Goal: Information Seeking & Learning: Learn about a topic

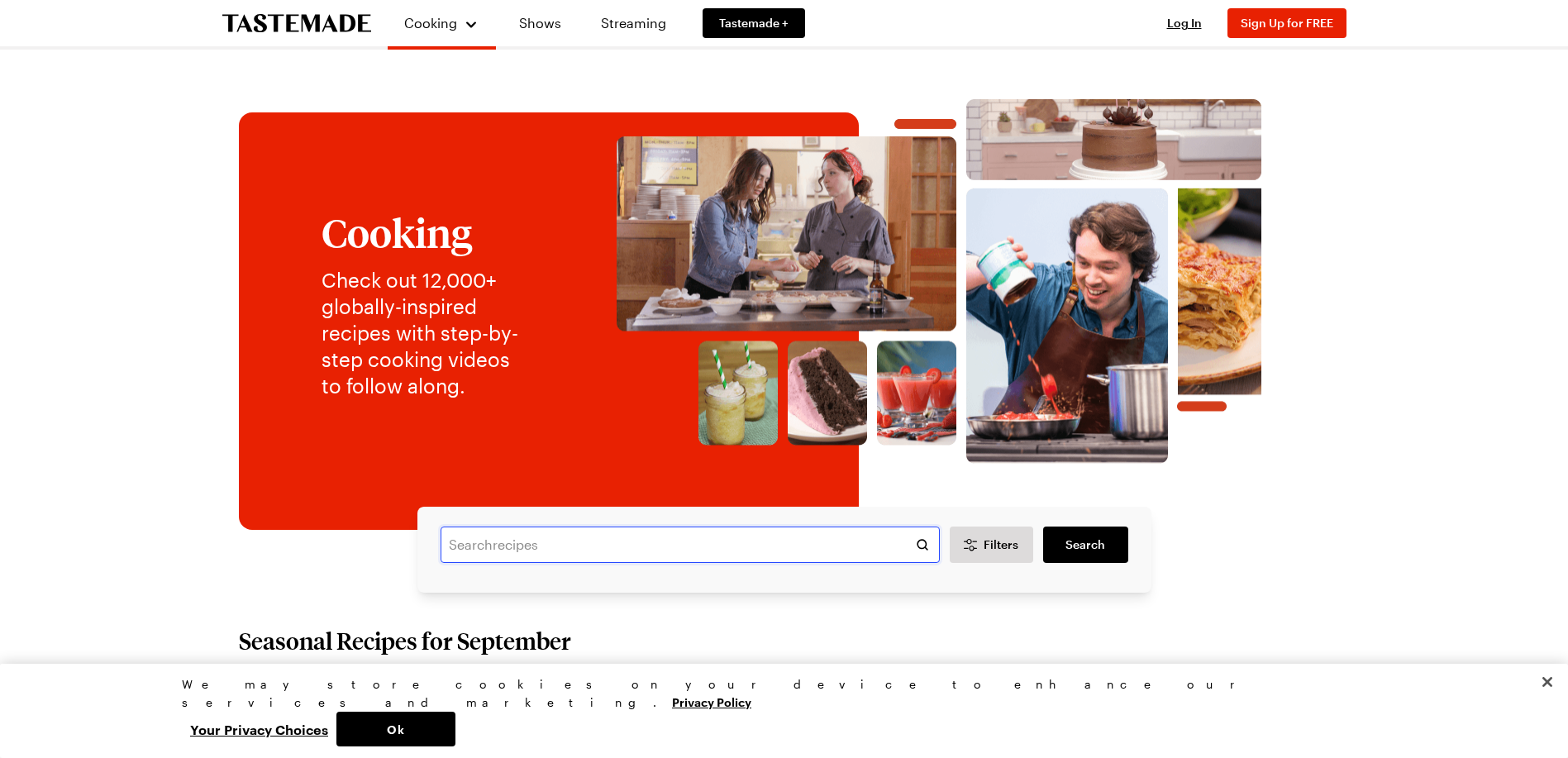
click at [526, 540] on input "text" at bounding box center [690, 544] width 499 height 36
type input "bubble"
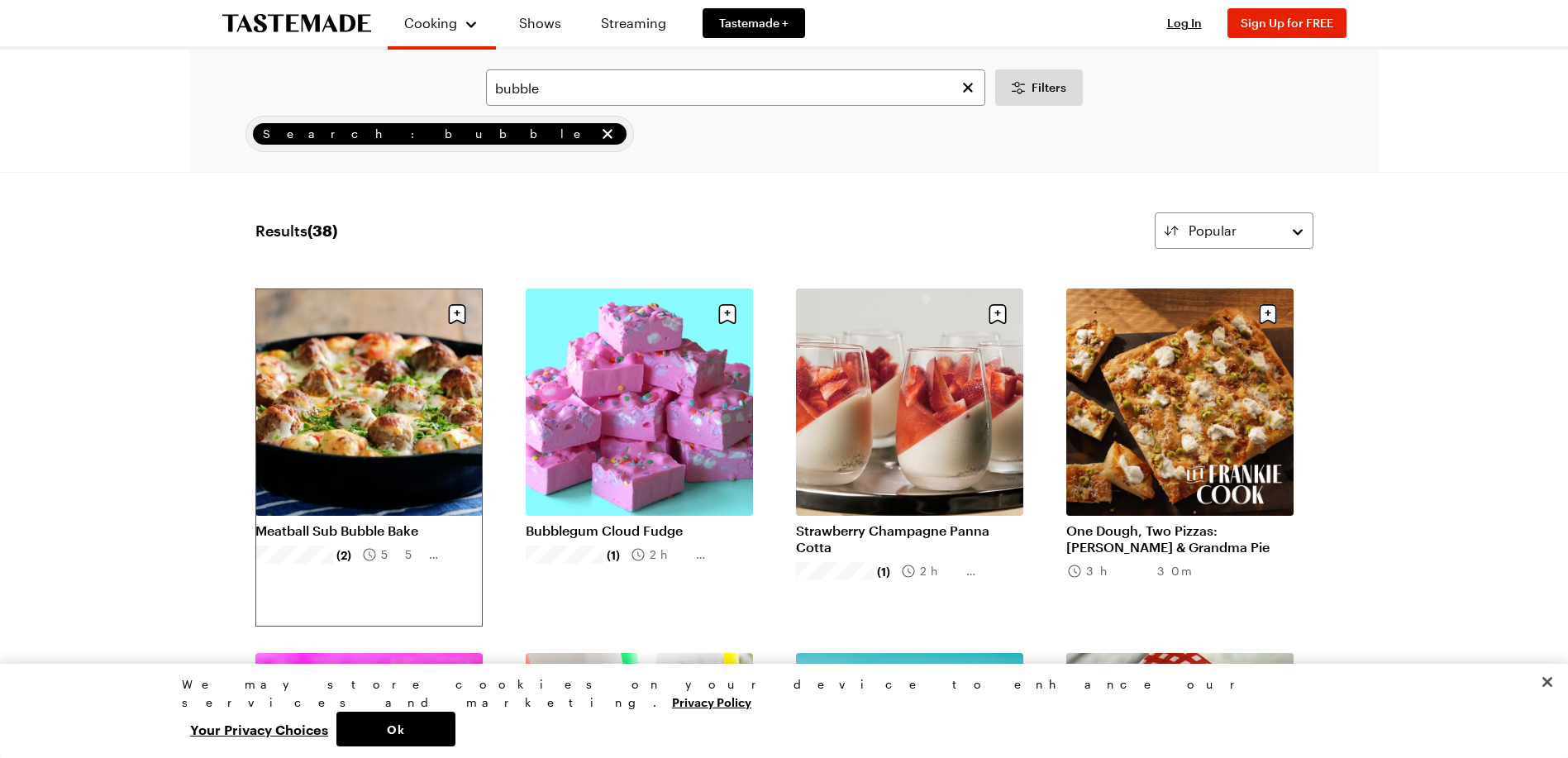
click at [377, 533] on link "Meatball Sub Bubble Bake" at bounding box center [368, 531] width 227 height 17
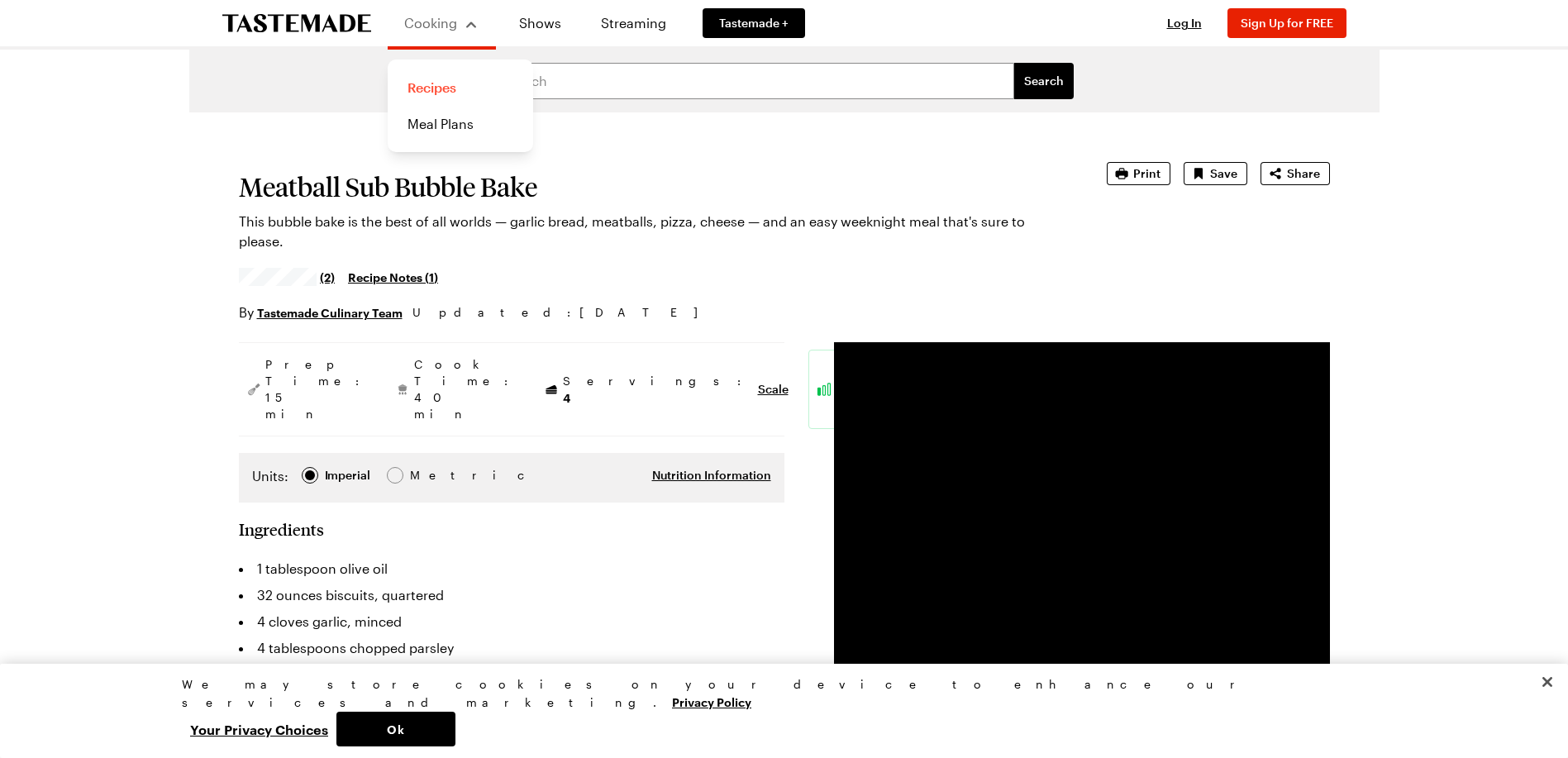
click at [433, 87] on link "Recipes" at bounding box center [460, 87] width 125 height 36
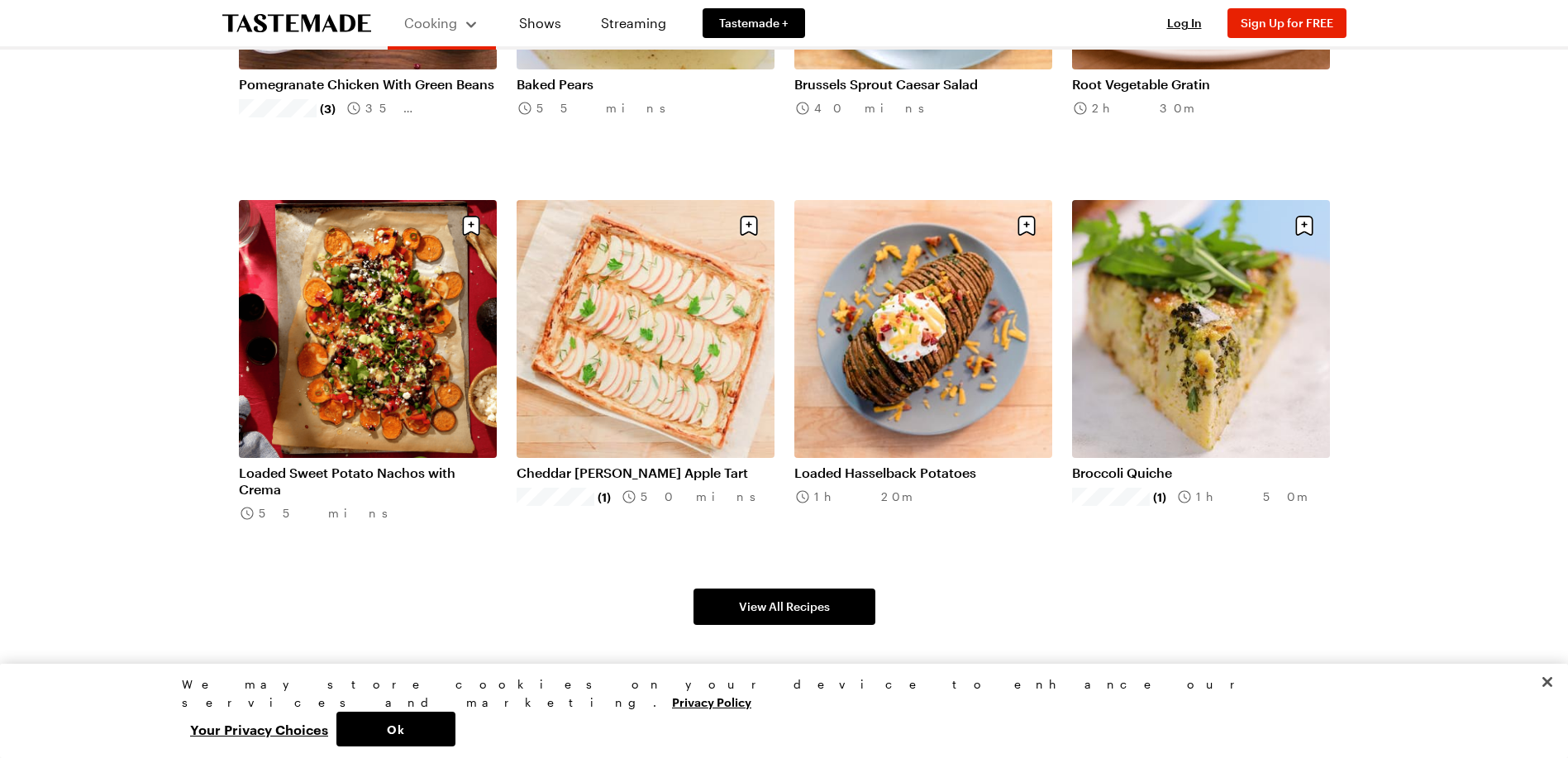
scroll to position [909, 0]
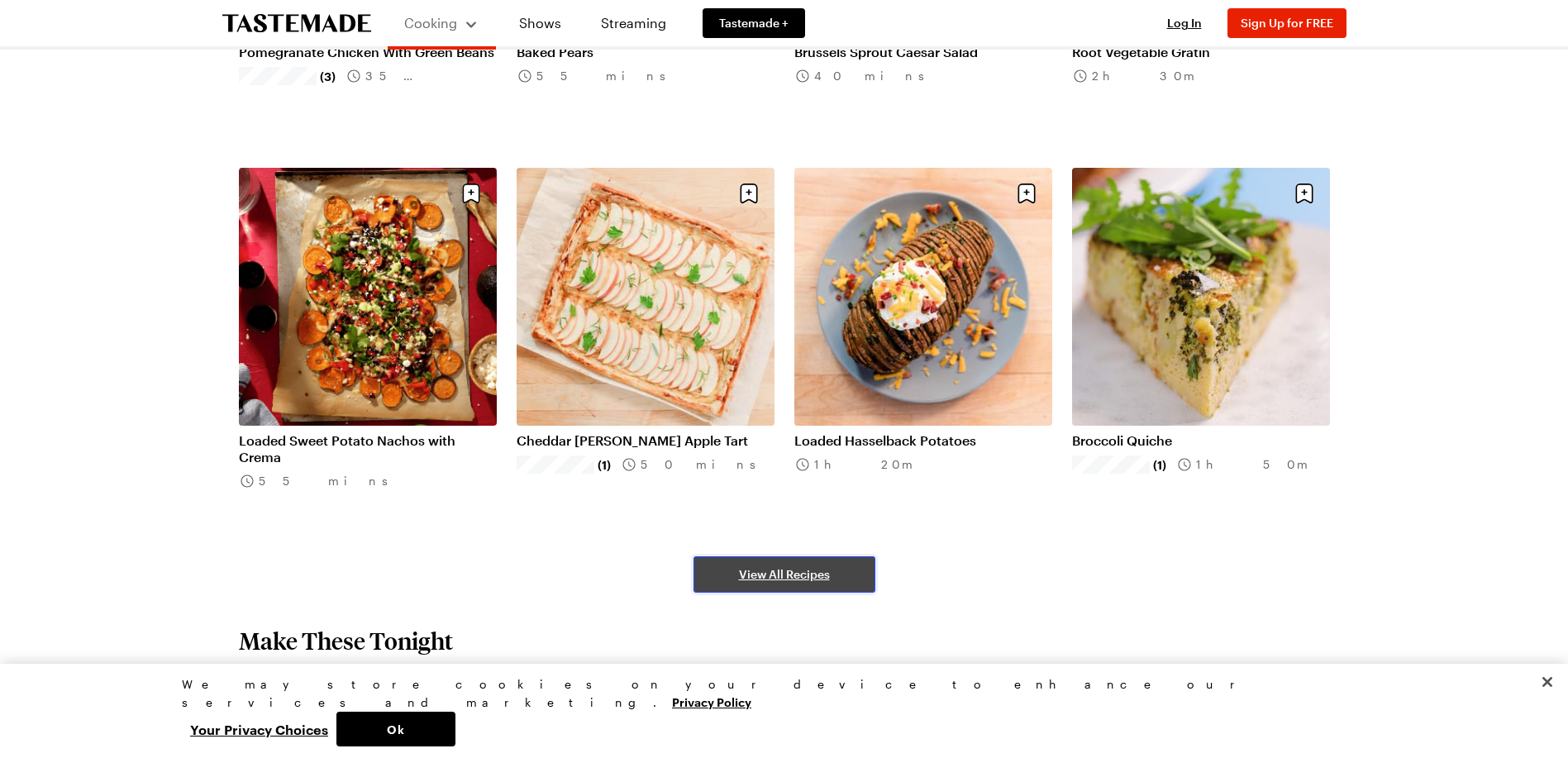
click at [796, 579] on span "View All Recipes" at bounding box center [784, 575] width 91 height 17
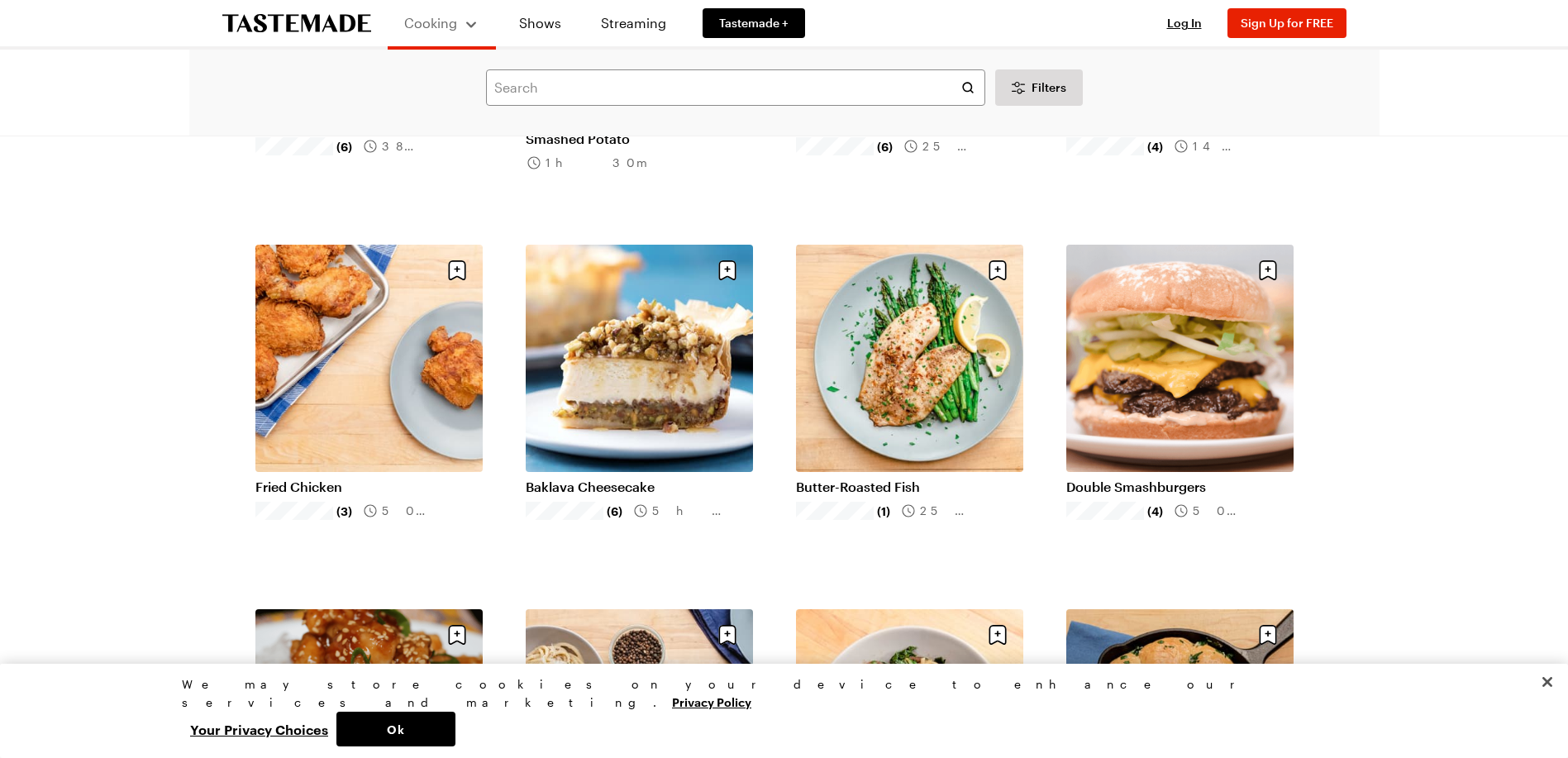
scroll to position [1570, 0]
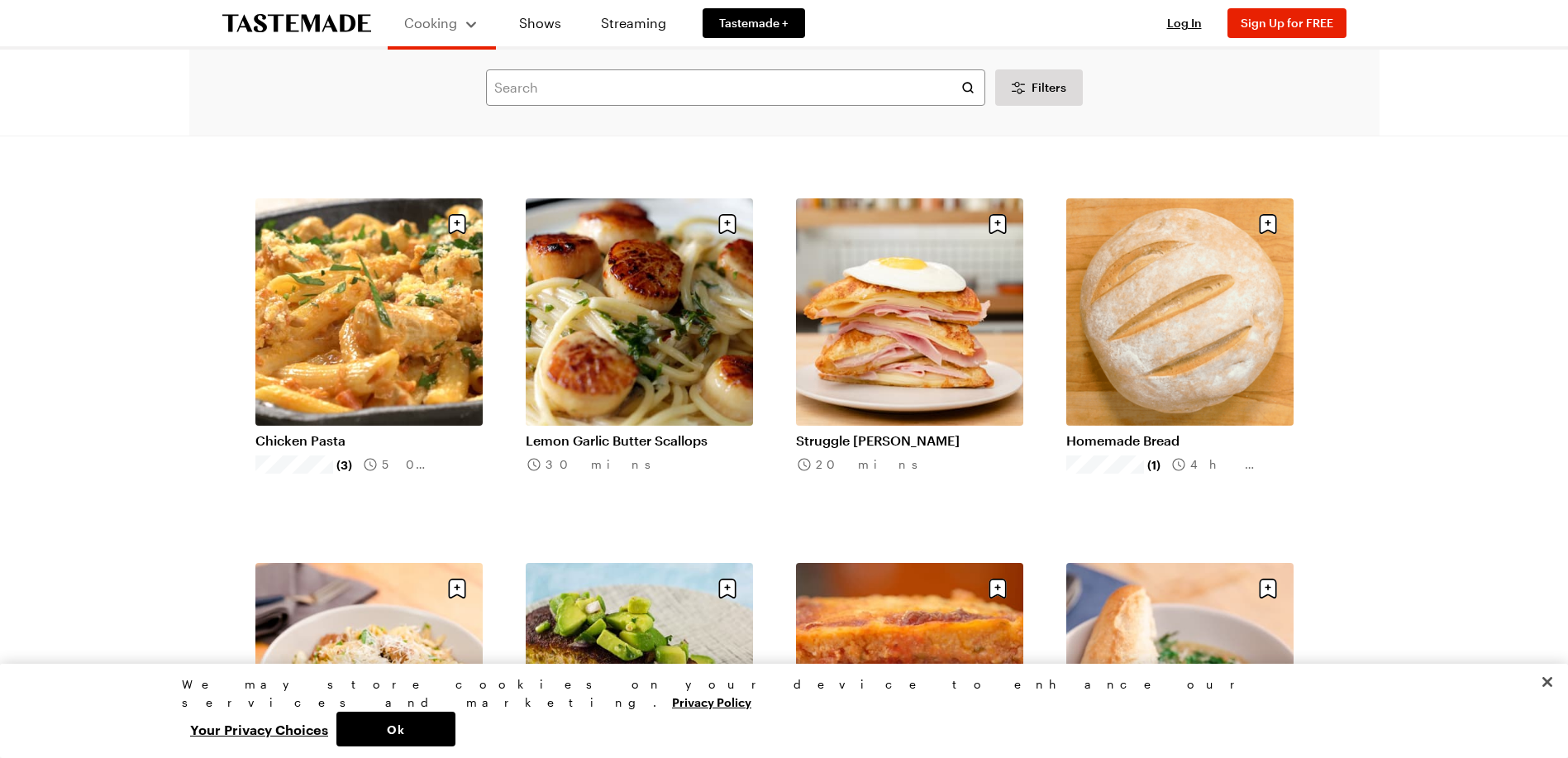
scroll to position [3719, 0]
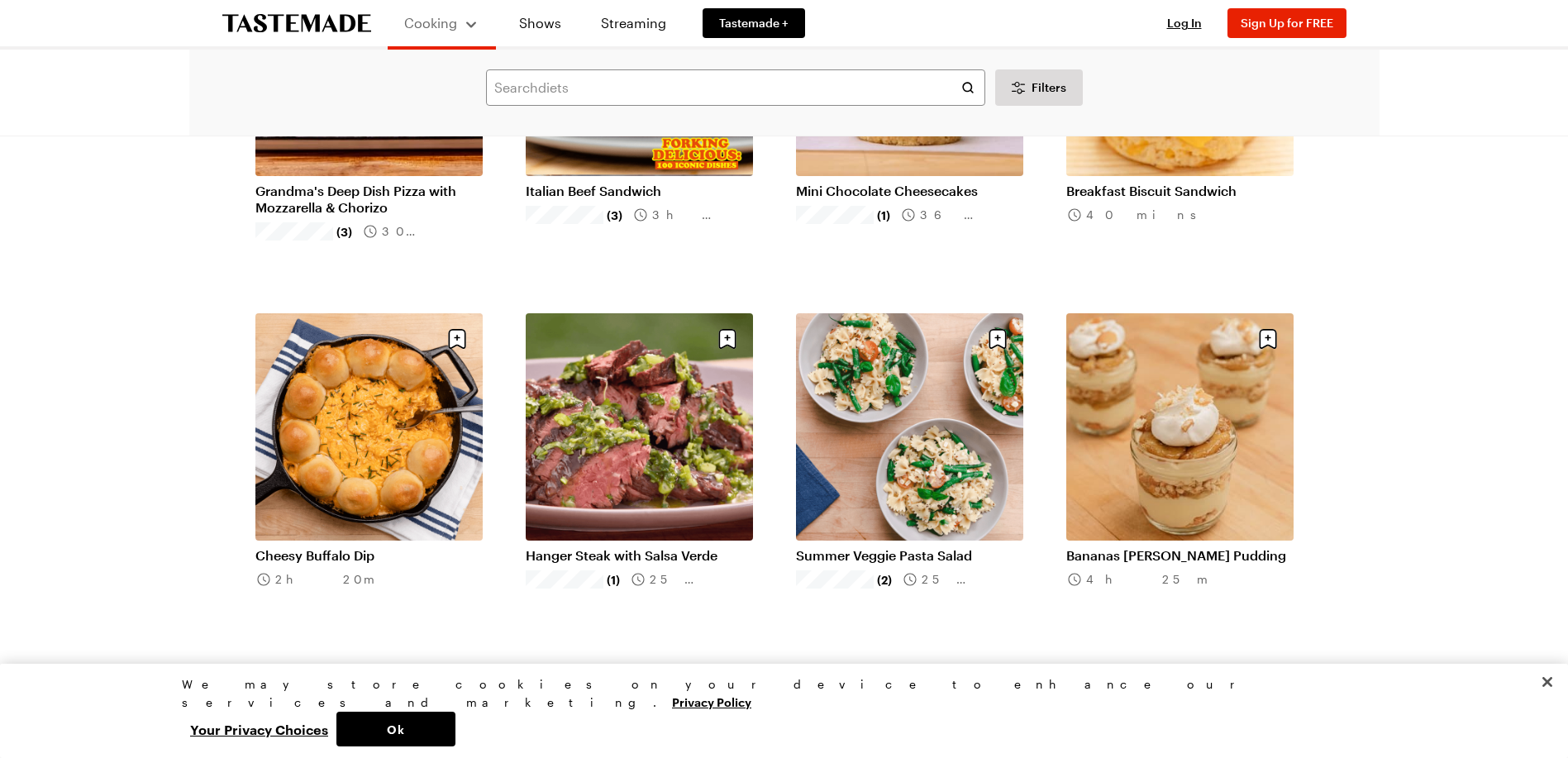
scroll to position [5785, 0]
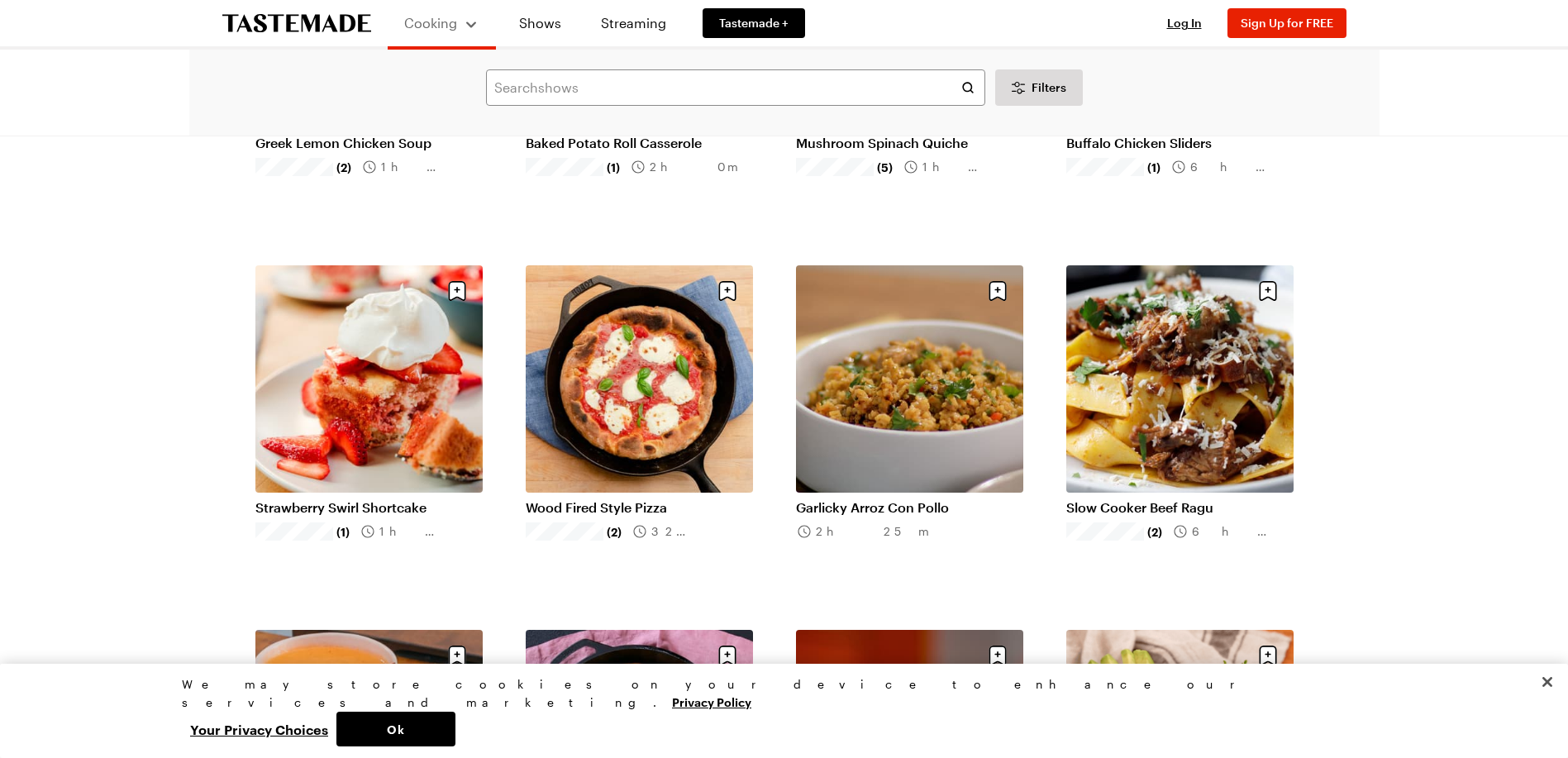
scroll to position [8016, 0]
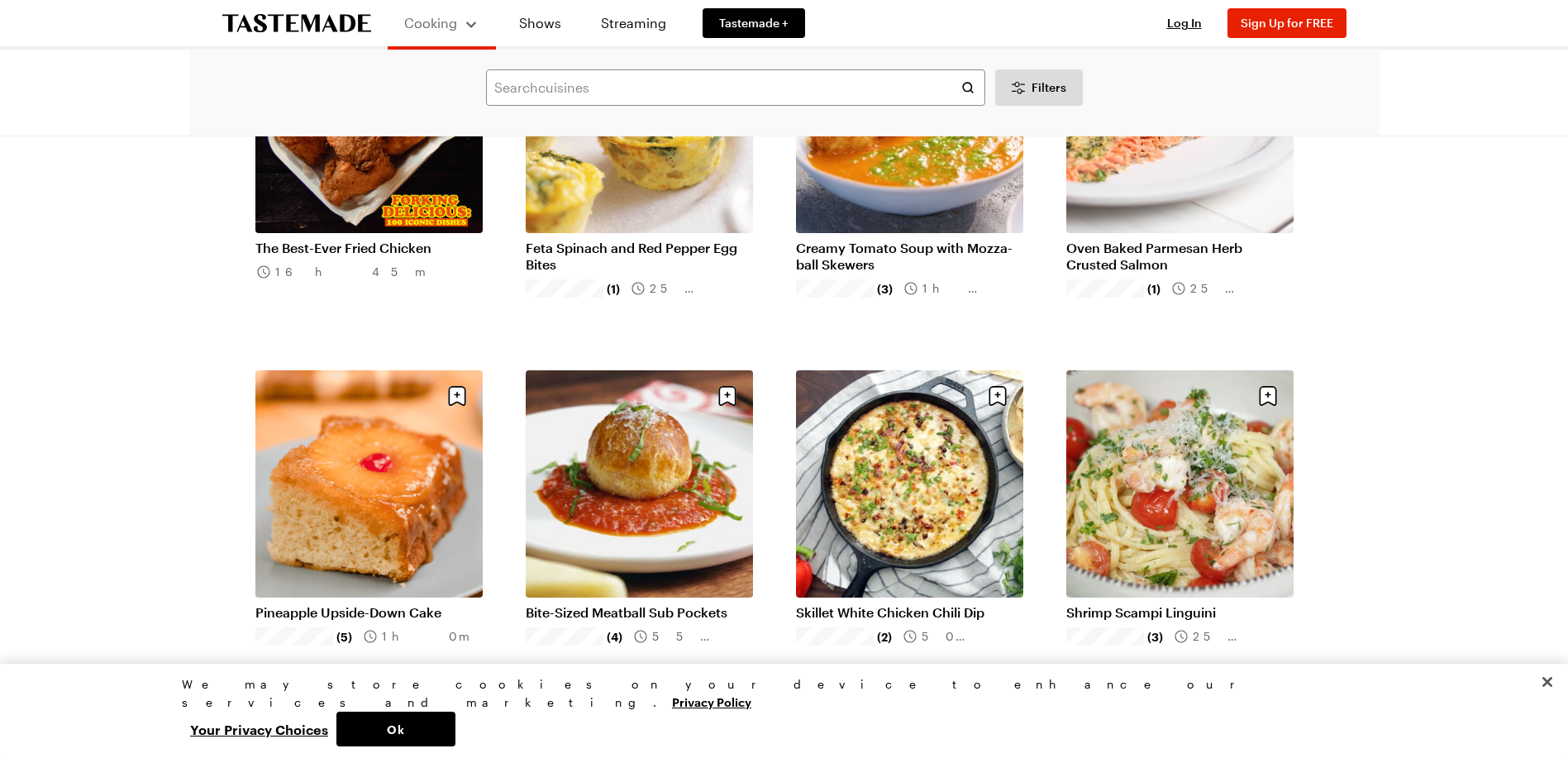
scroll to position [9752, 0]
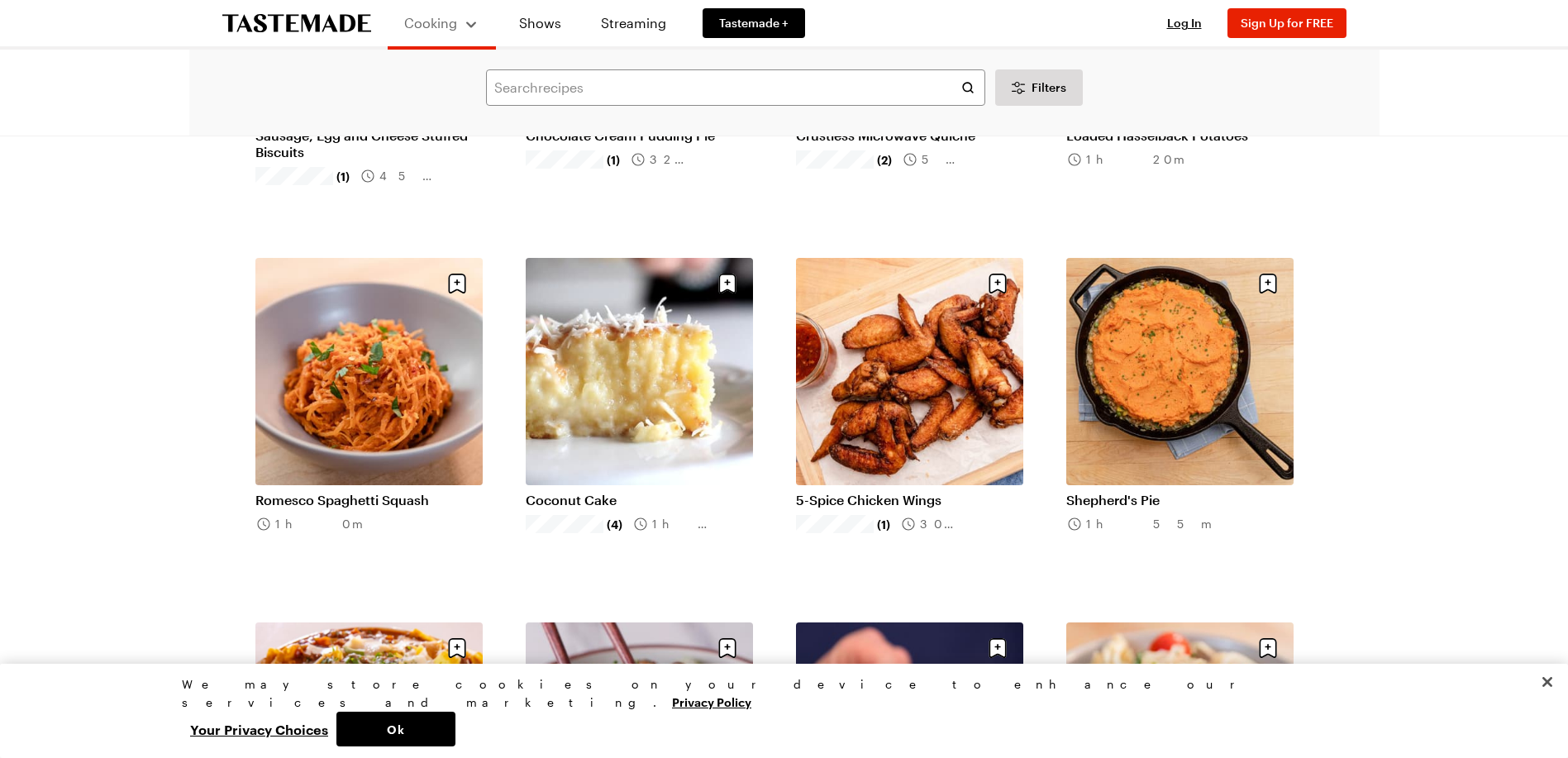
scroll to position [11322, 0]
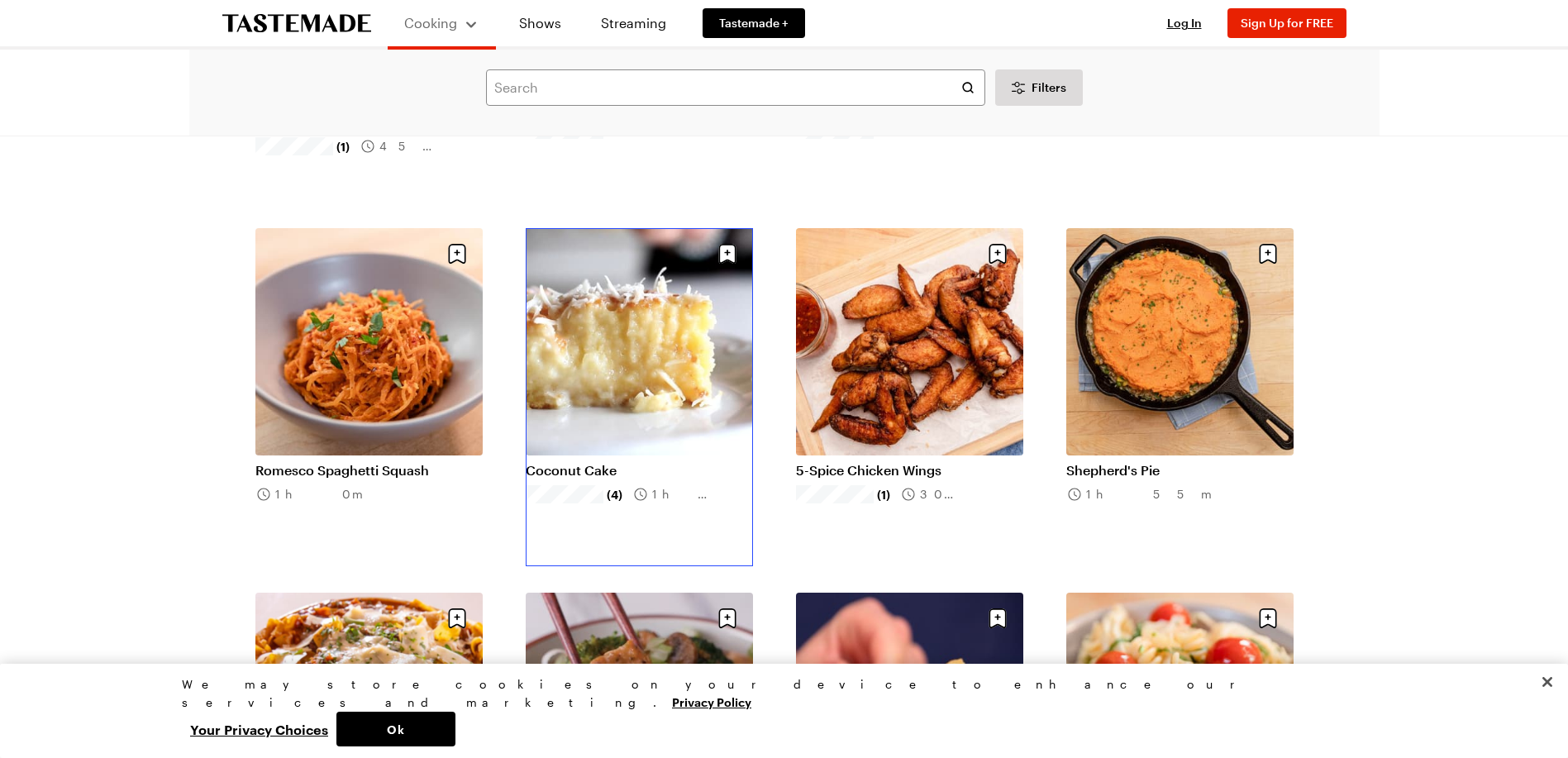
click at [597, 474] on link "Coconut Cake" at bounding box center [639, 470] width 227 height 17
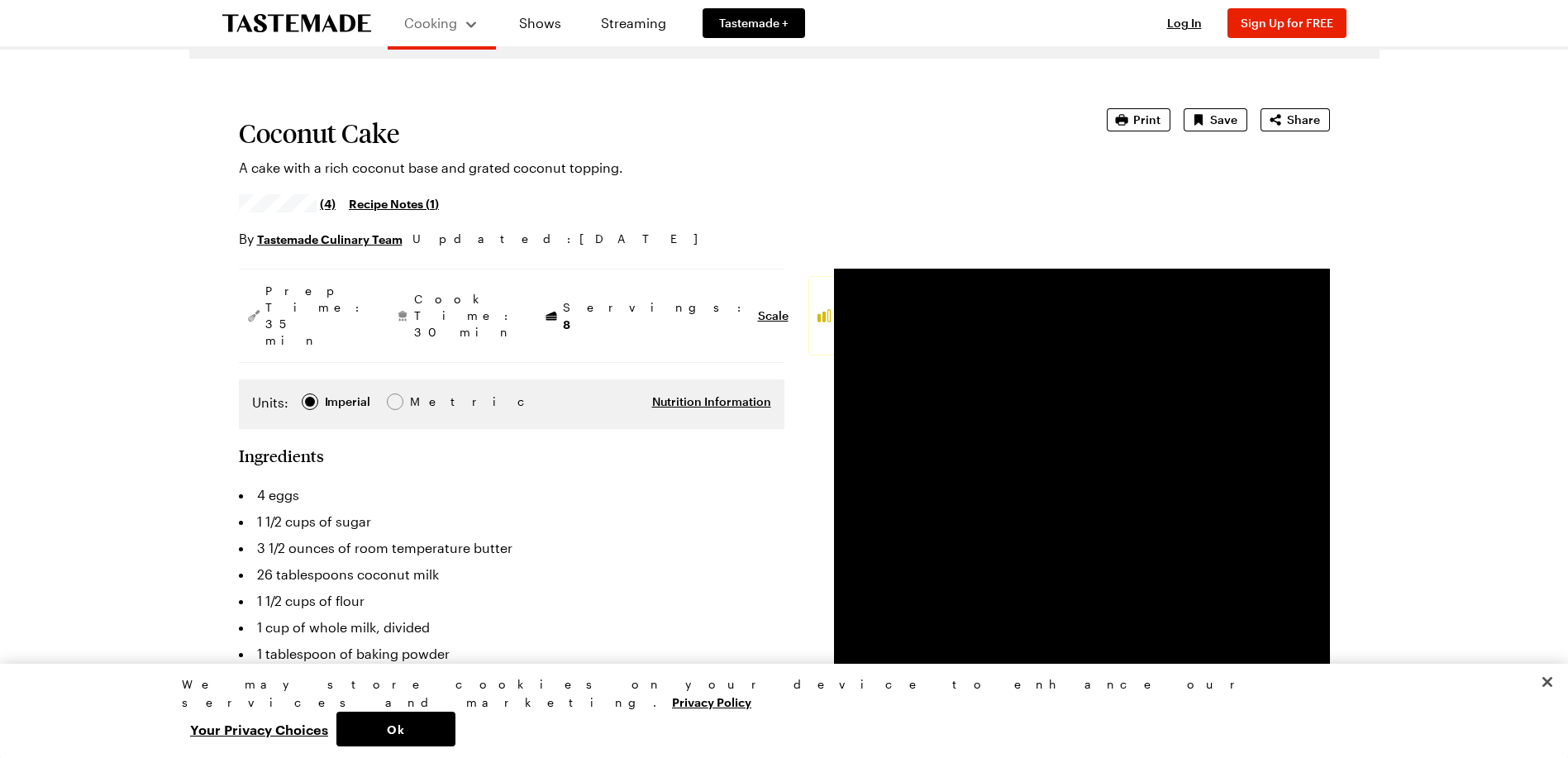
scroll to position [82, 0]
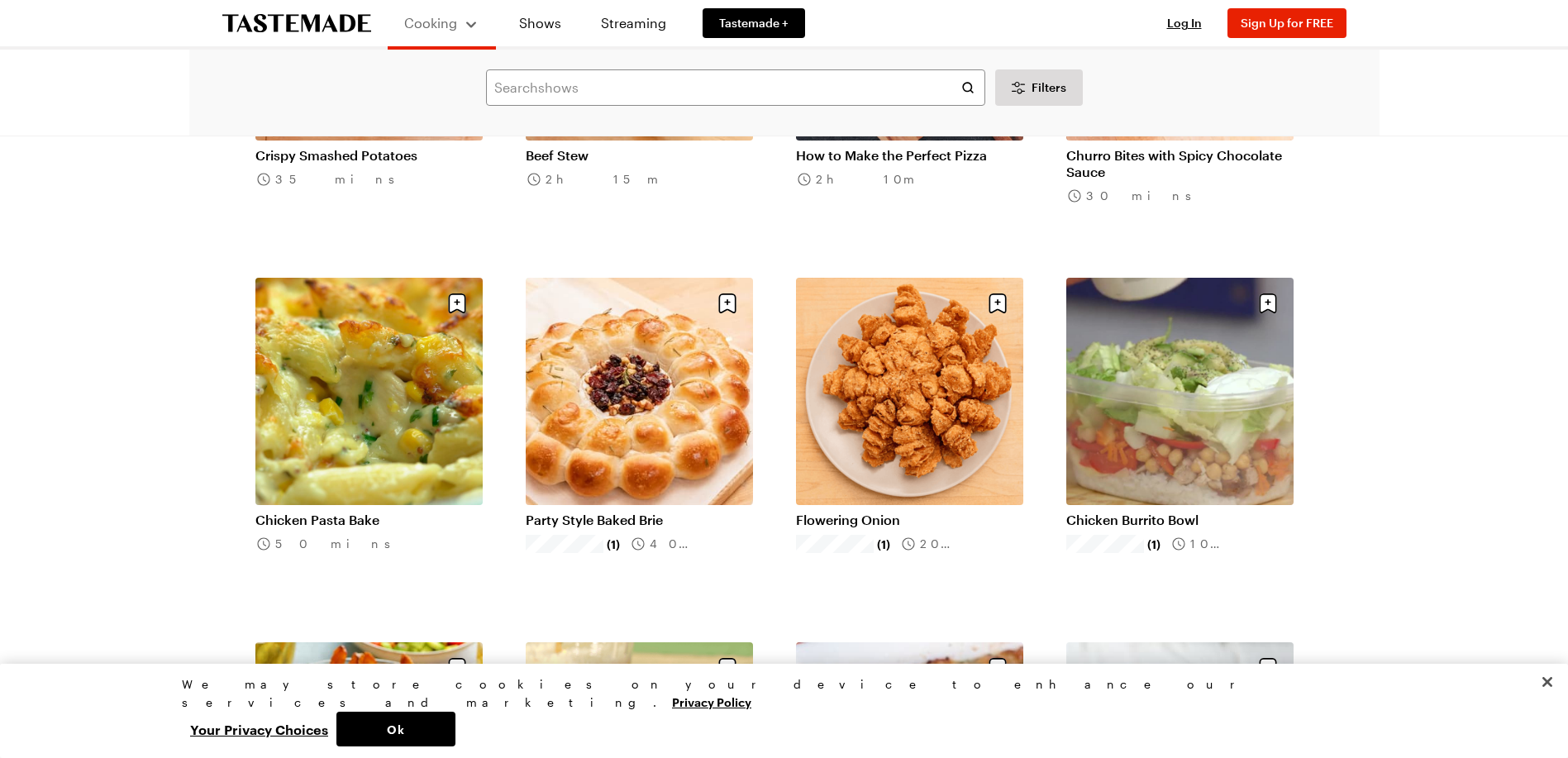
scroll to position [14628, 0]
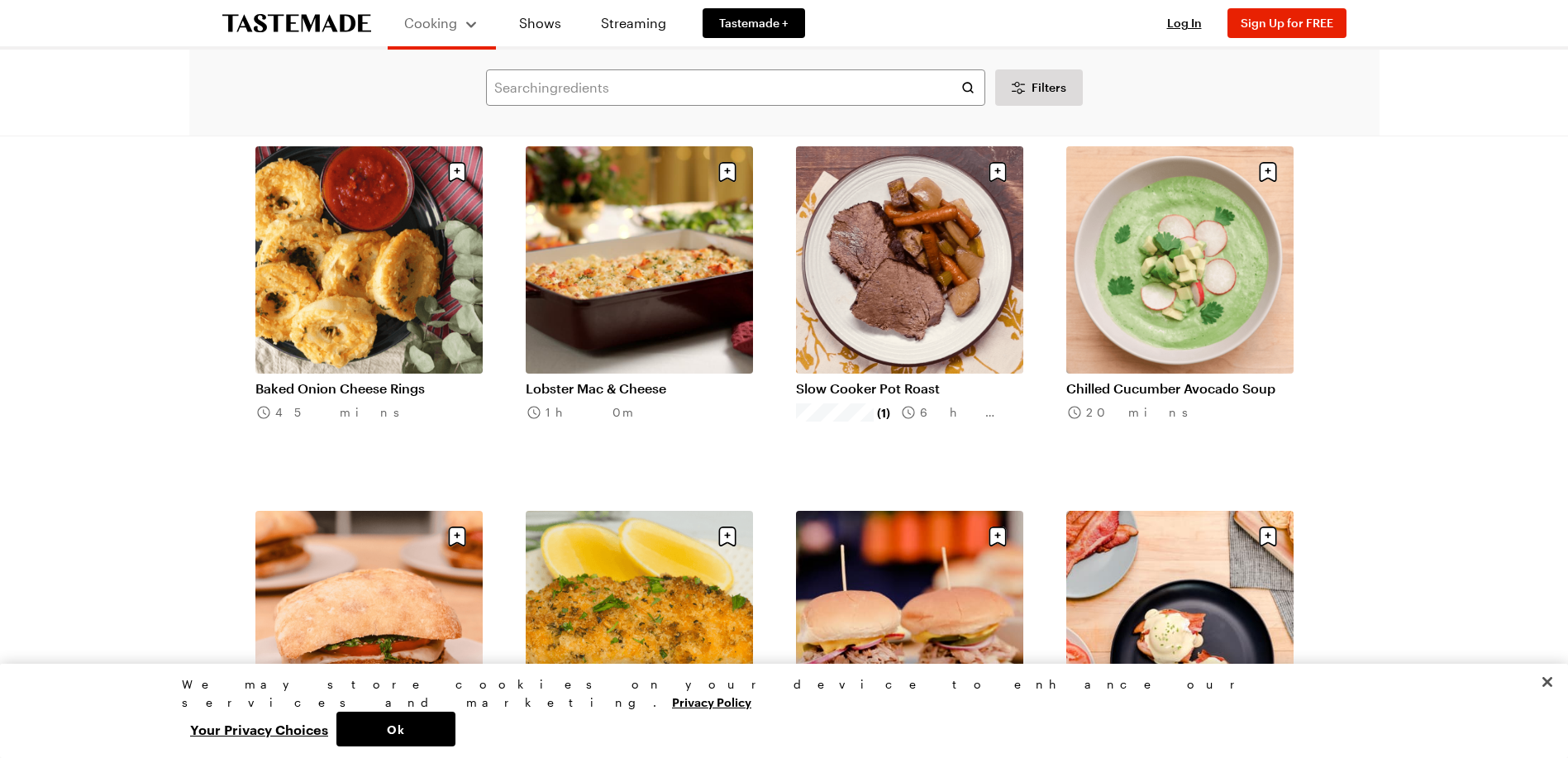
scroll to position [16941, 0]
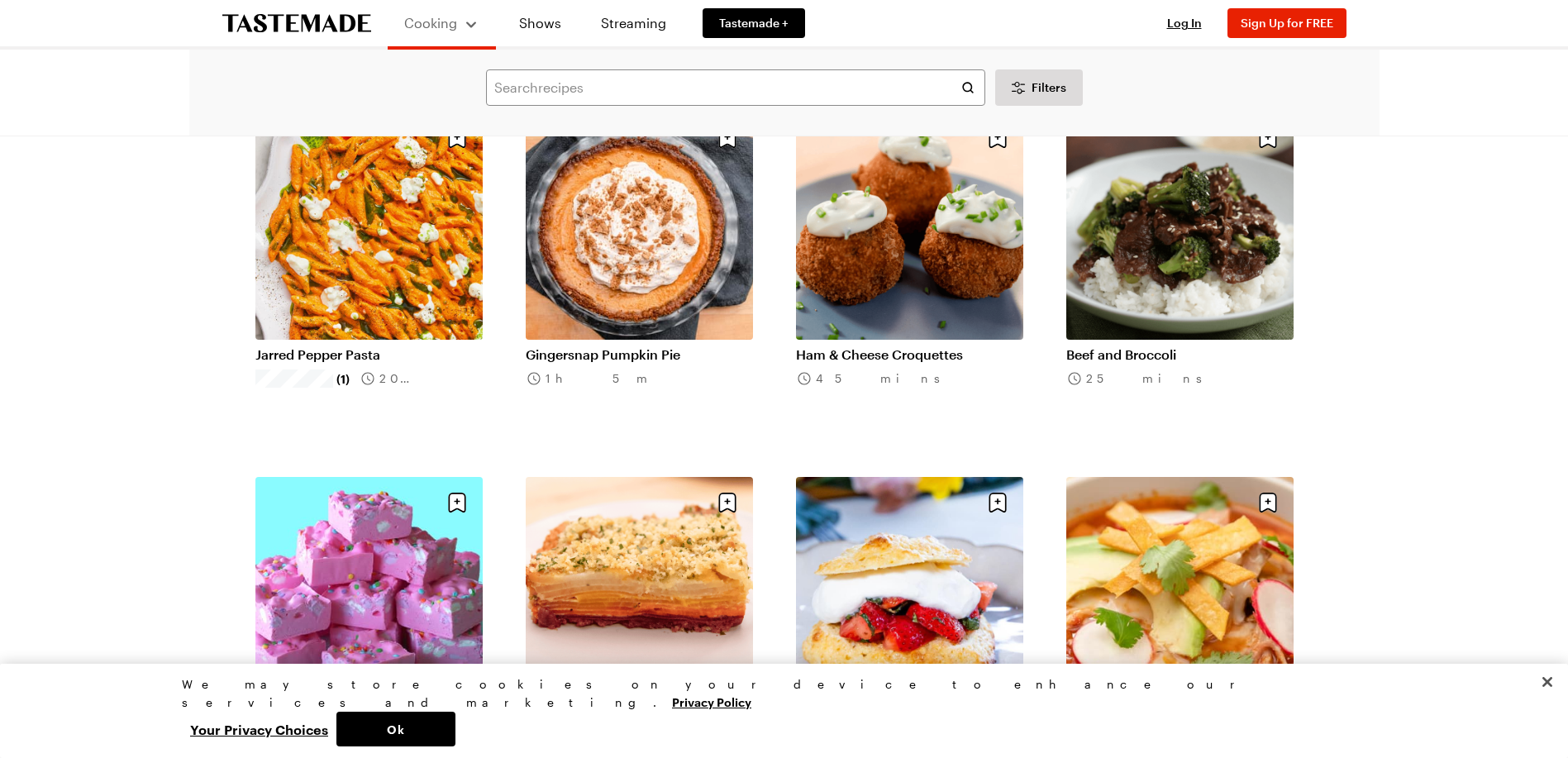
scroll to position [18429, 0]
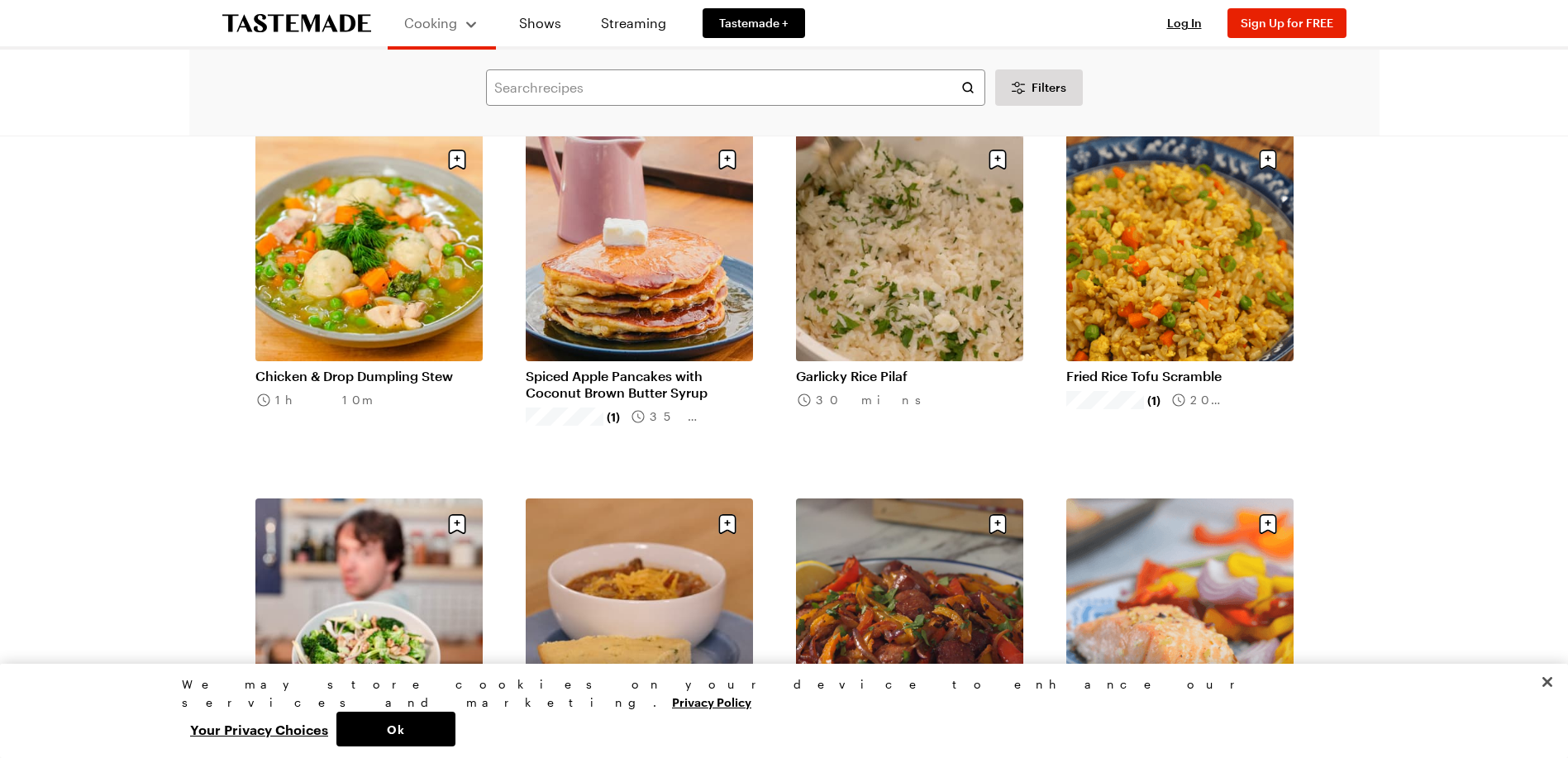
scroll to position [20991, 0]
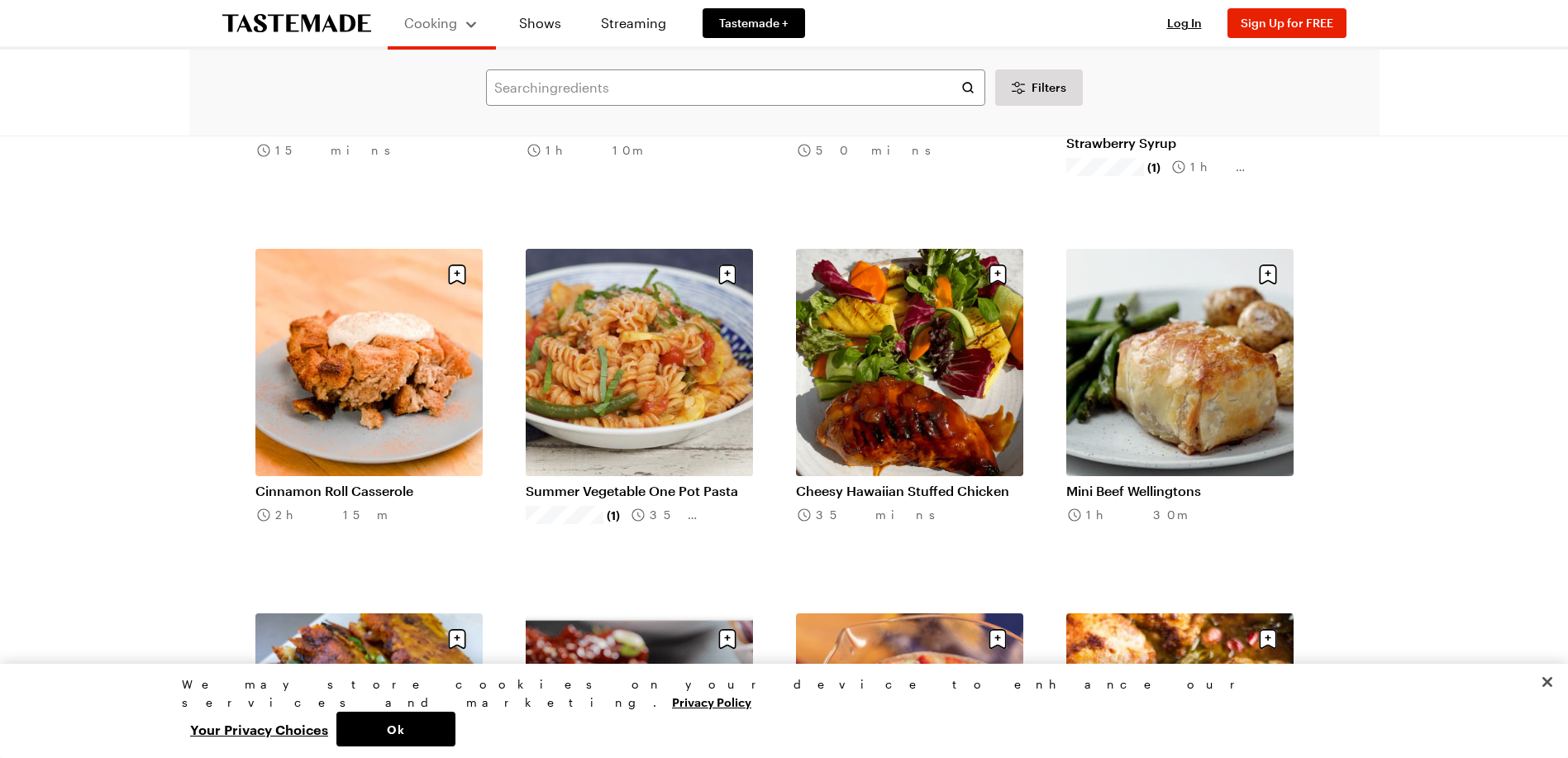
scroll to position [23388, 0]
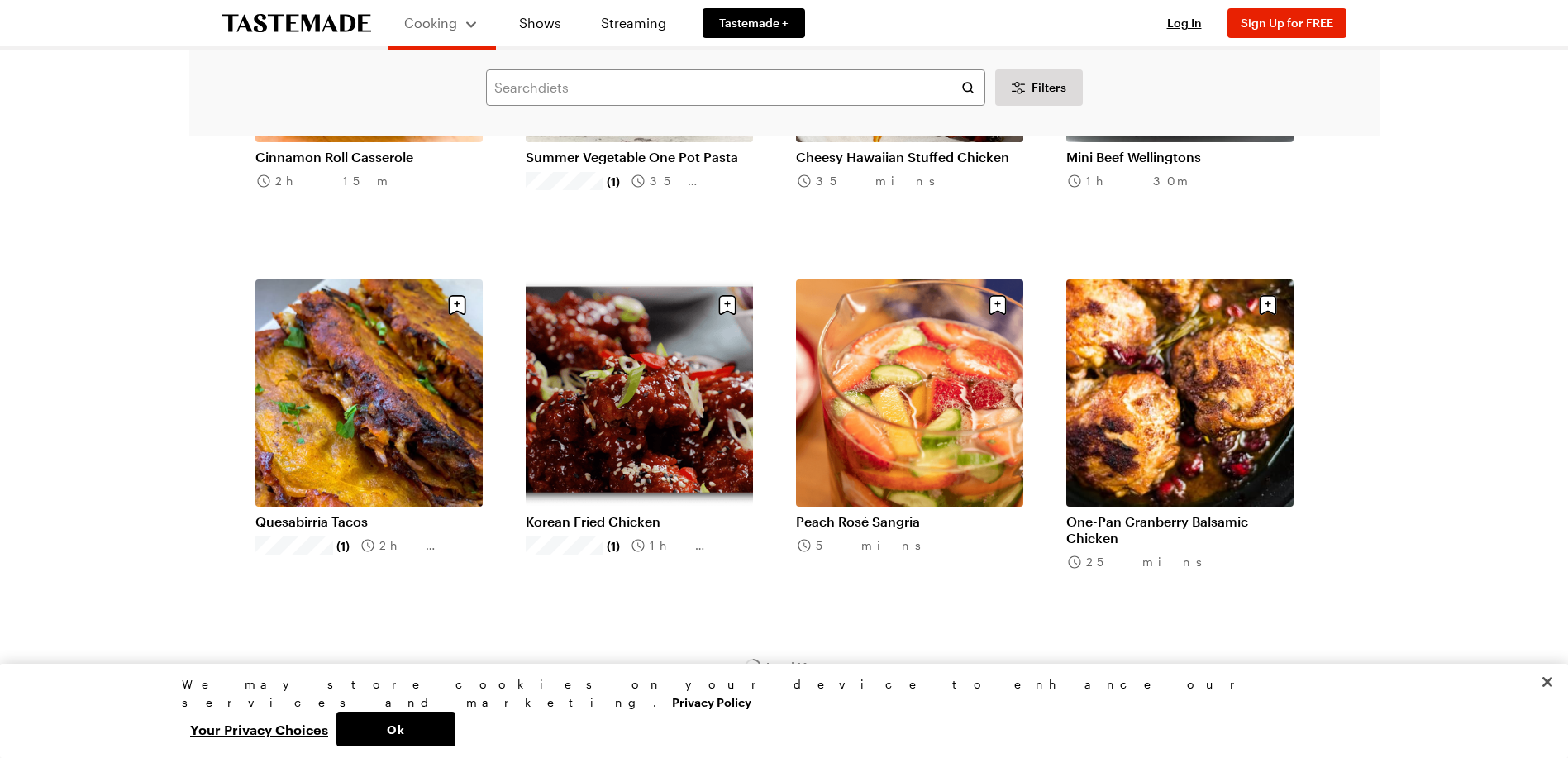
scroll to position [23719, 0]
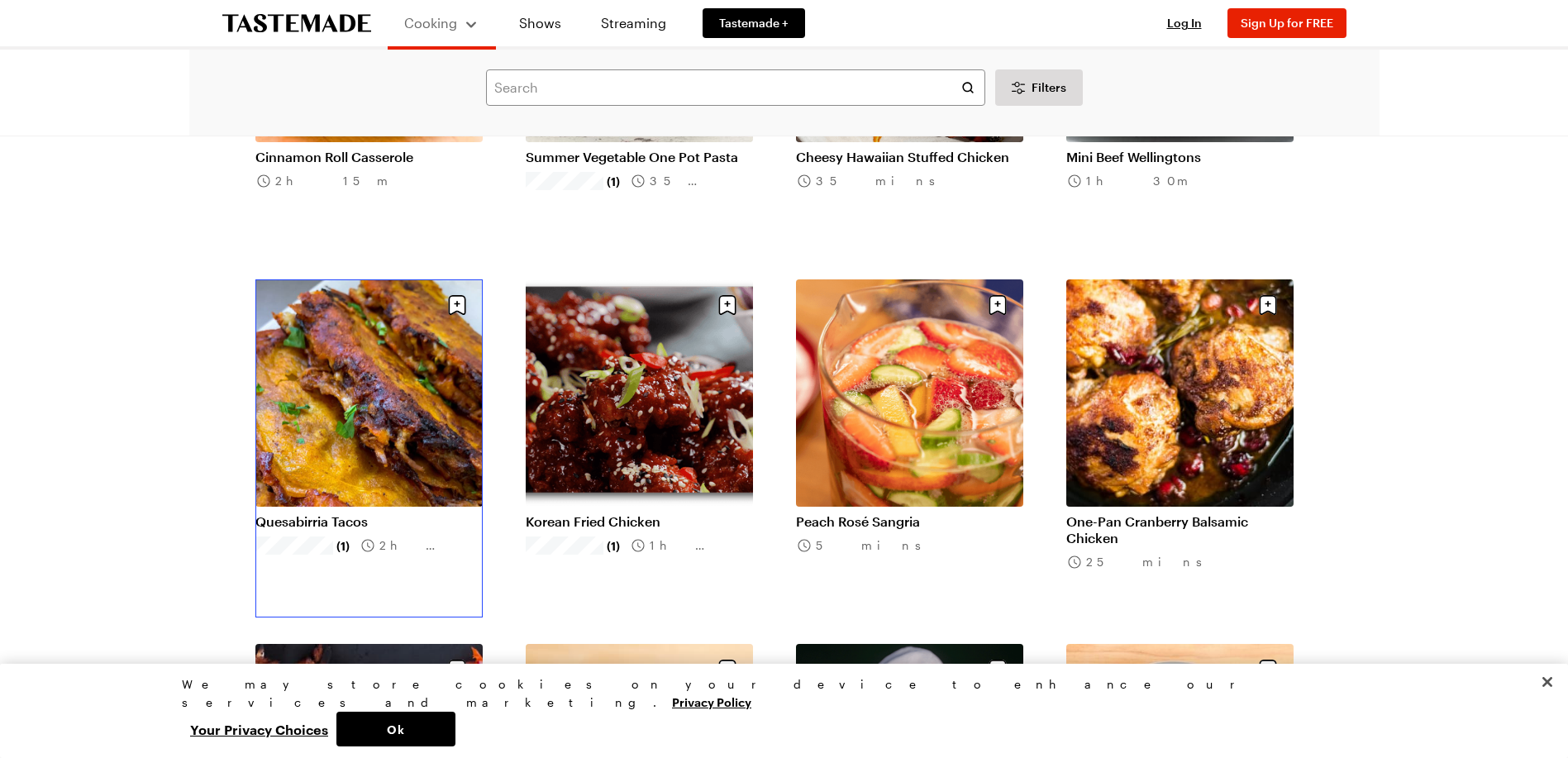
click at [320, 514] on link "Quesabirria Tacos" at bounding box center [368, 522] width 227 height 17
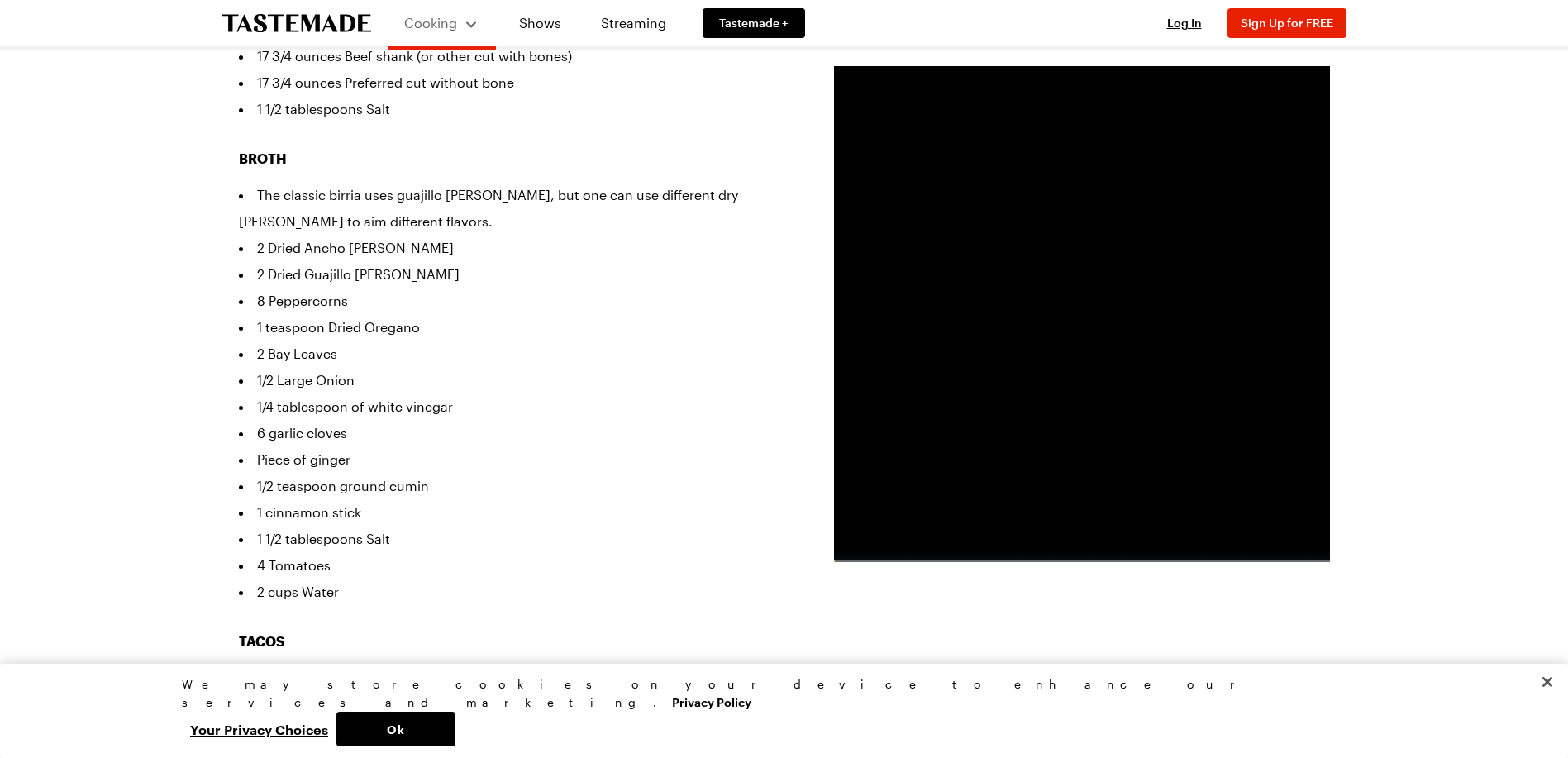
scroll to position [579, 0]
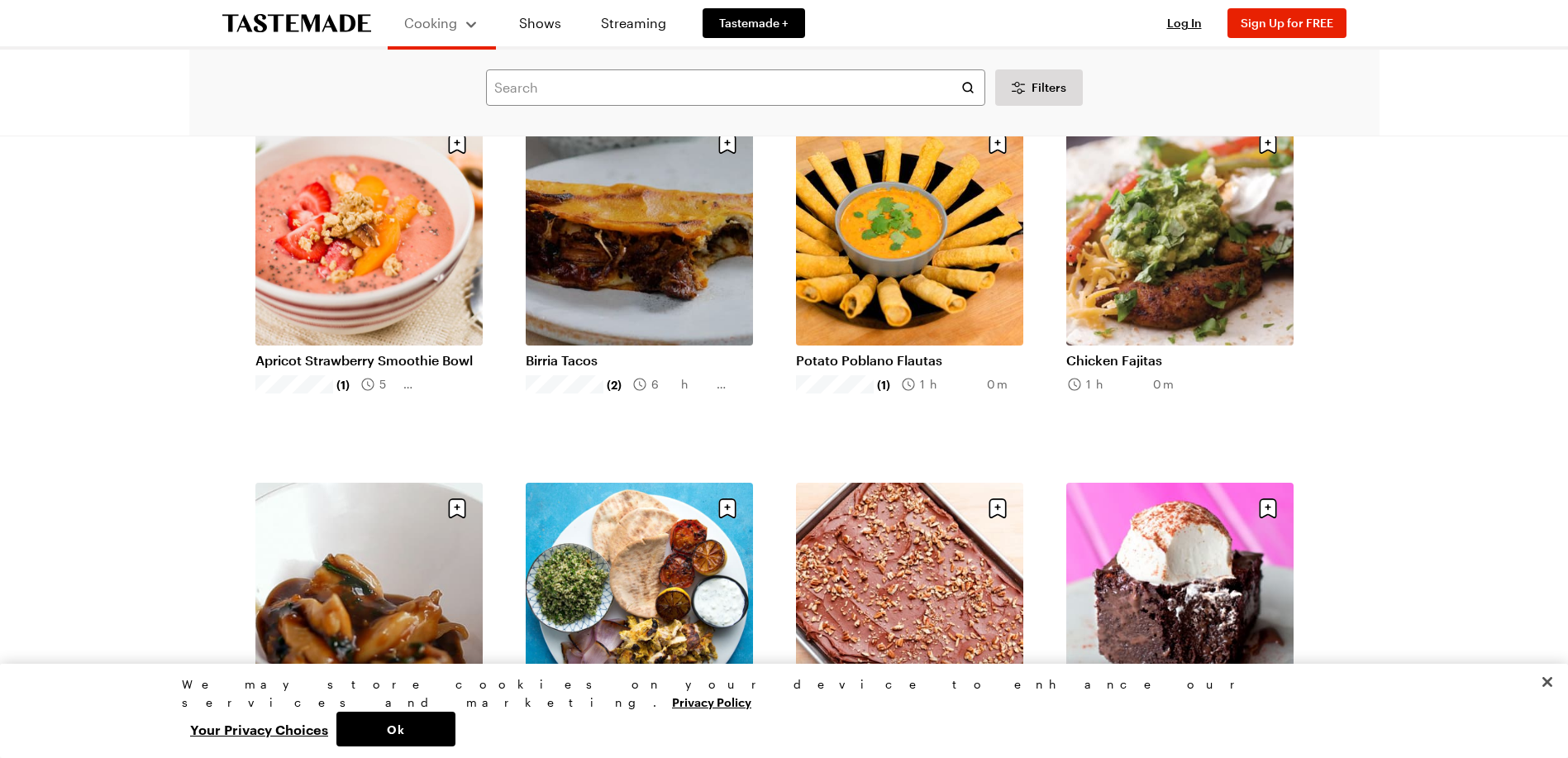
scroll to position [25870, 0]
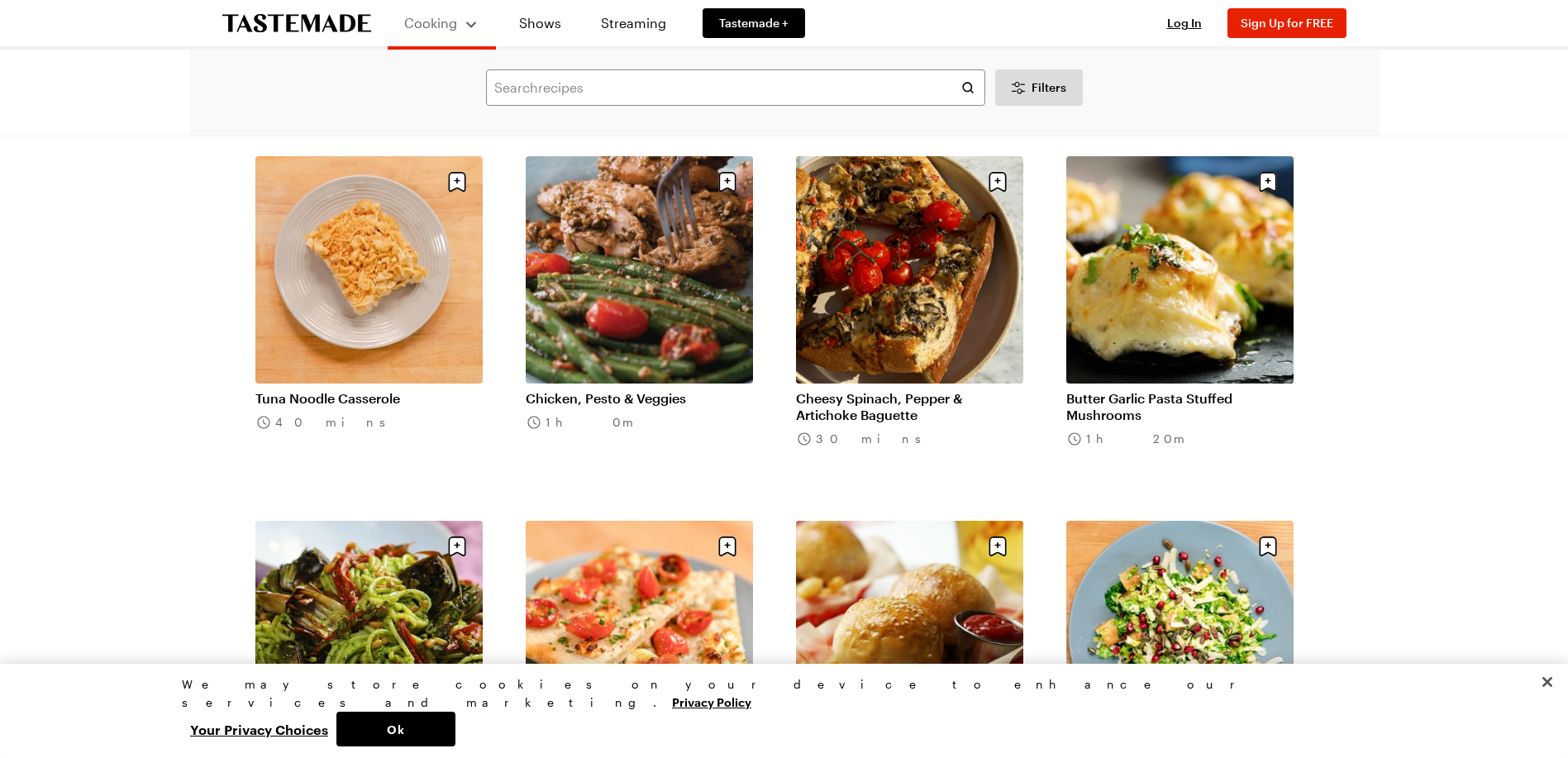
scroll to position [27933, 0]
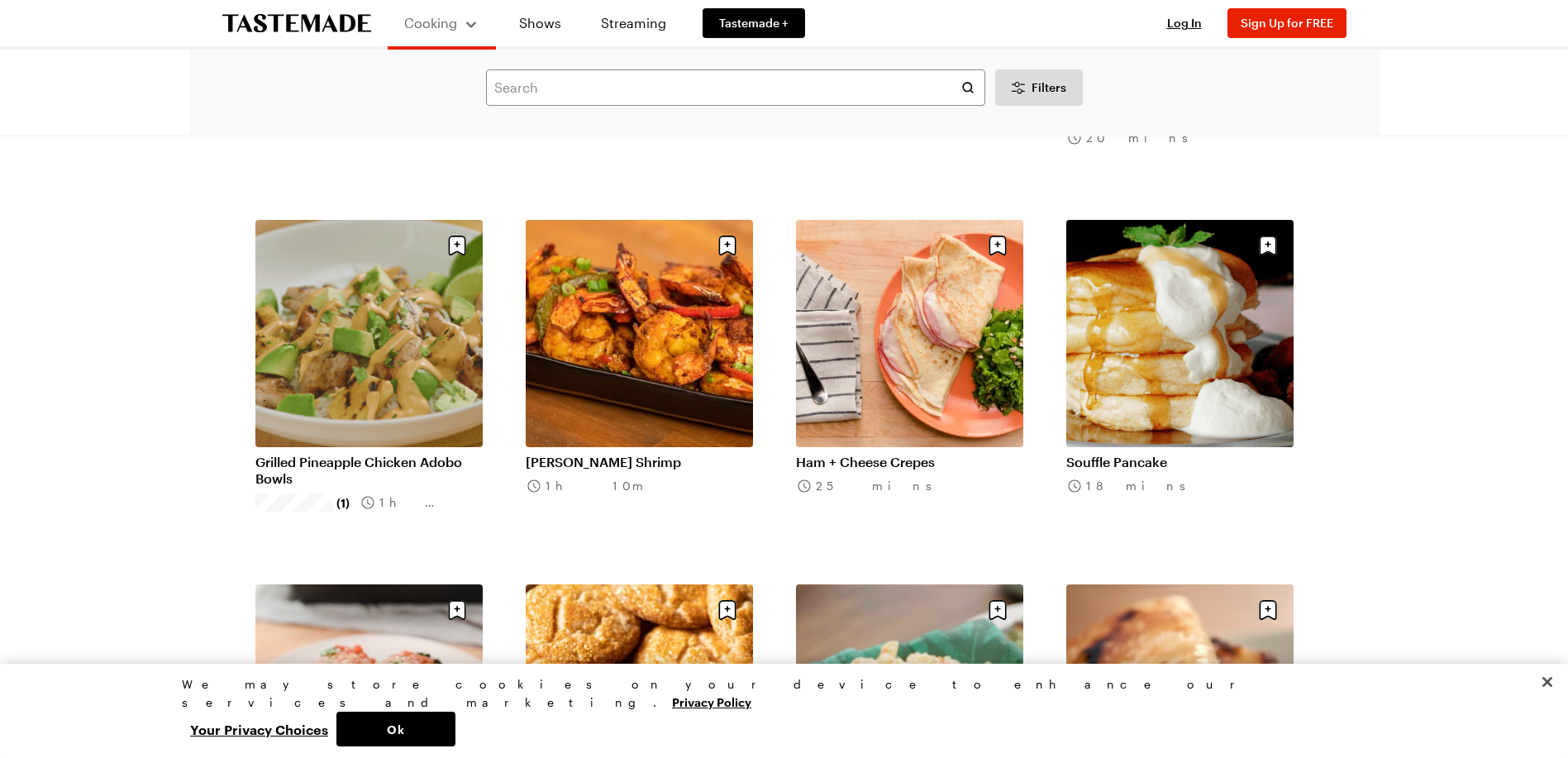
scroll to position [29999, 0]
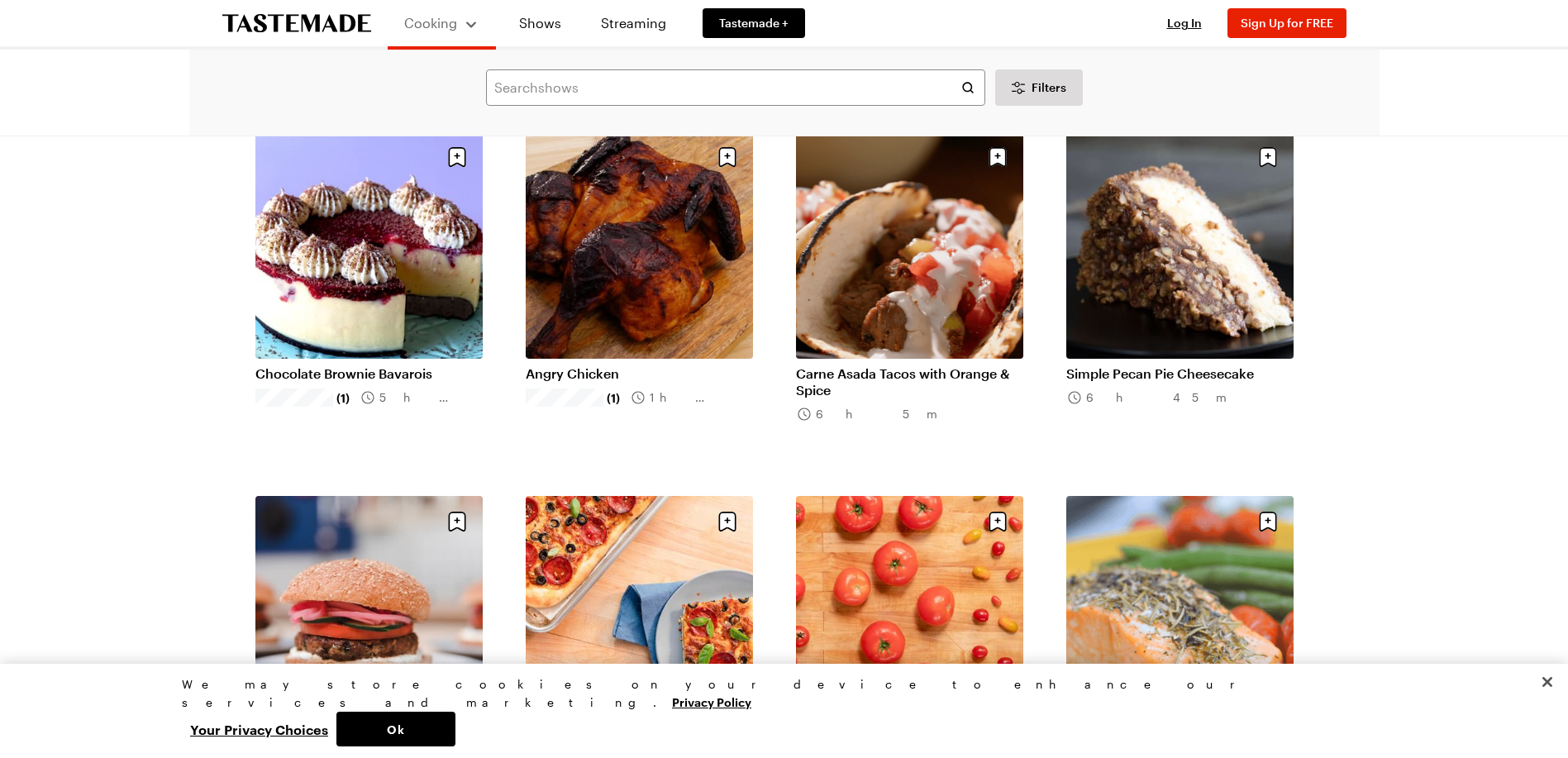
scroll to position [31157, 0]
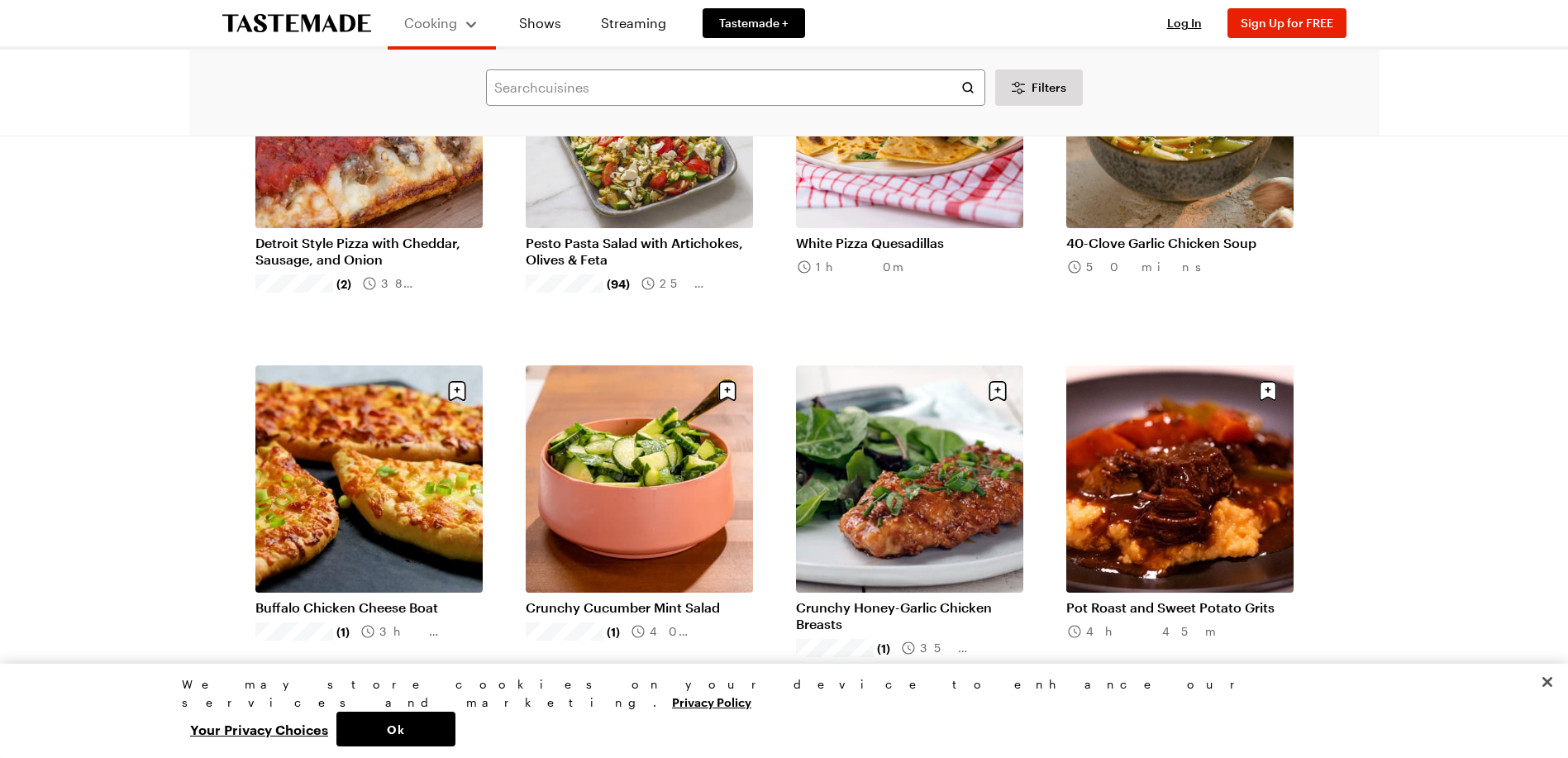
scroll to position [32449, 0]
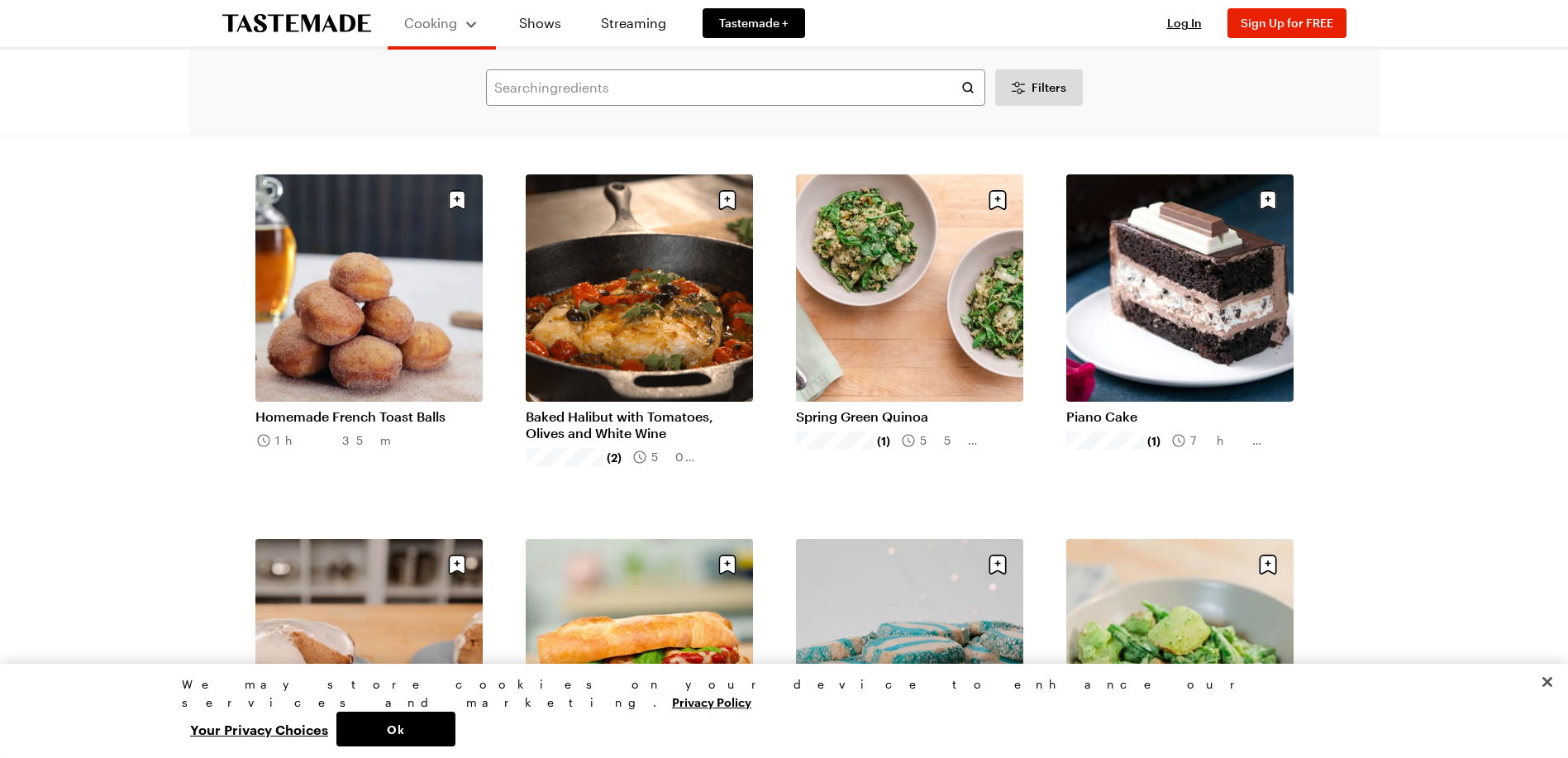
scroll to position [35123, 0]
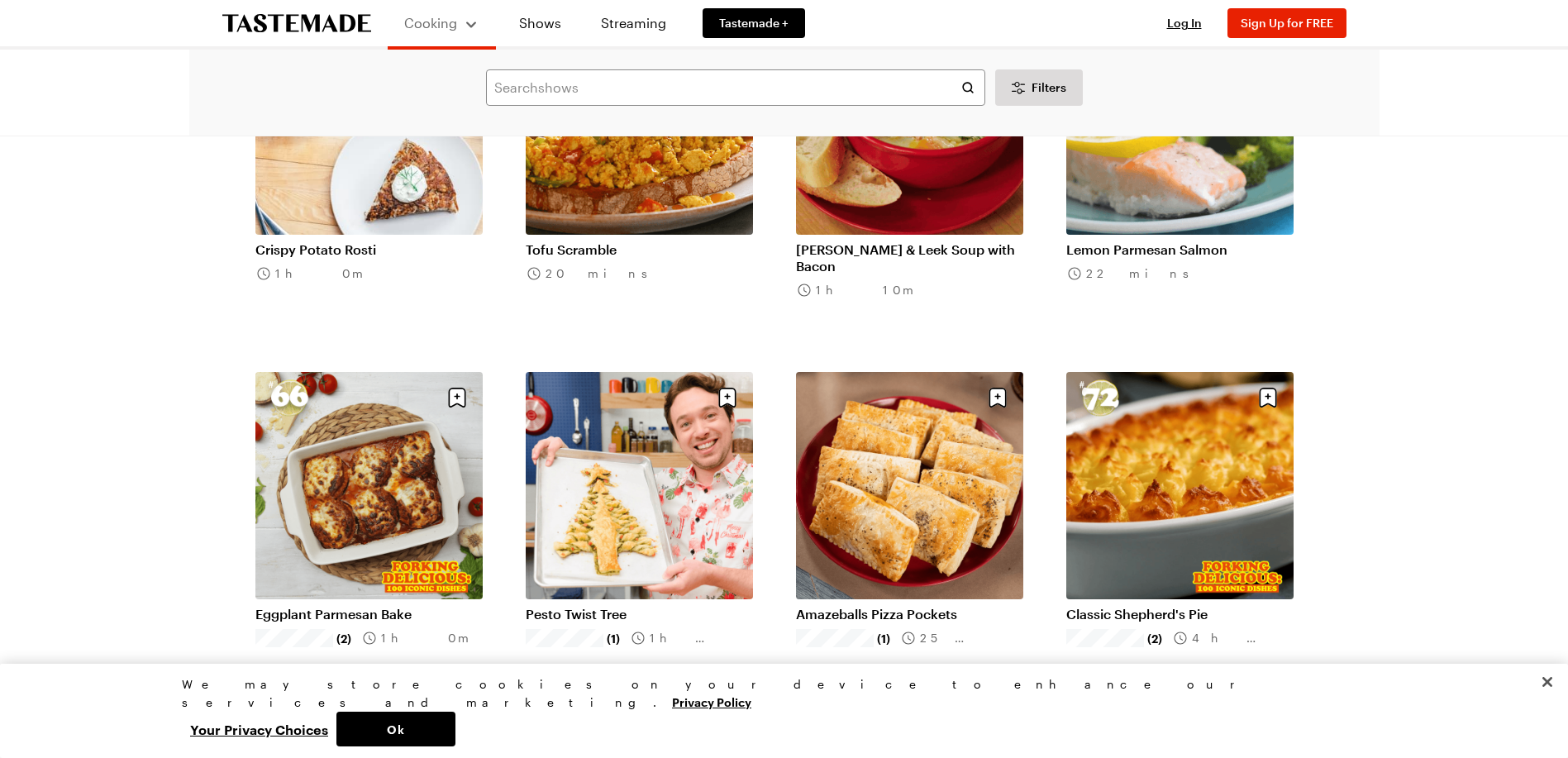
scroll to position [37850, 0]
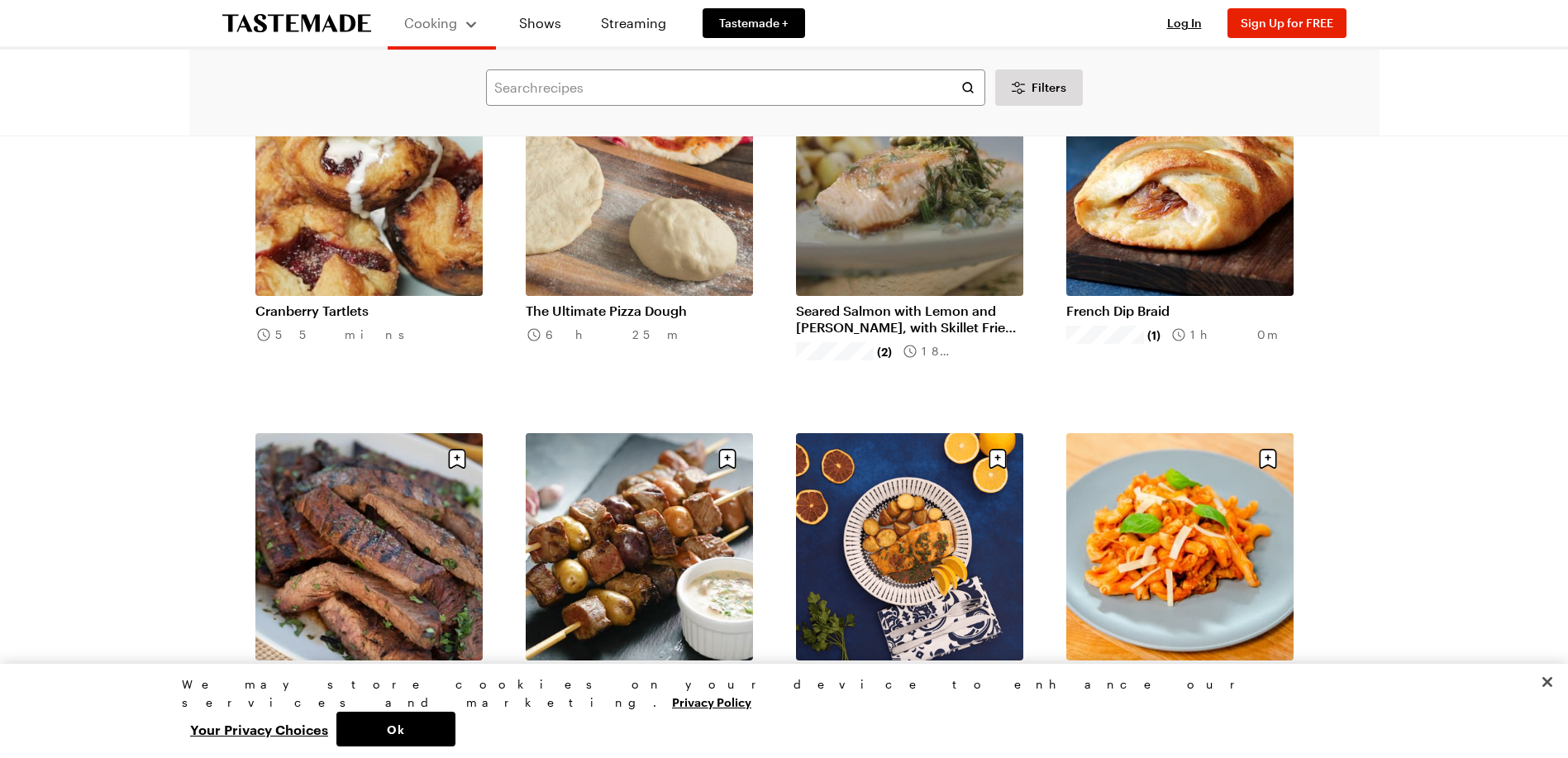
scroll to position [40247, 0]
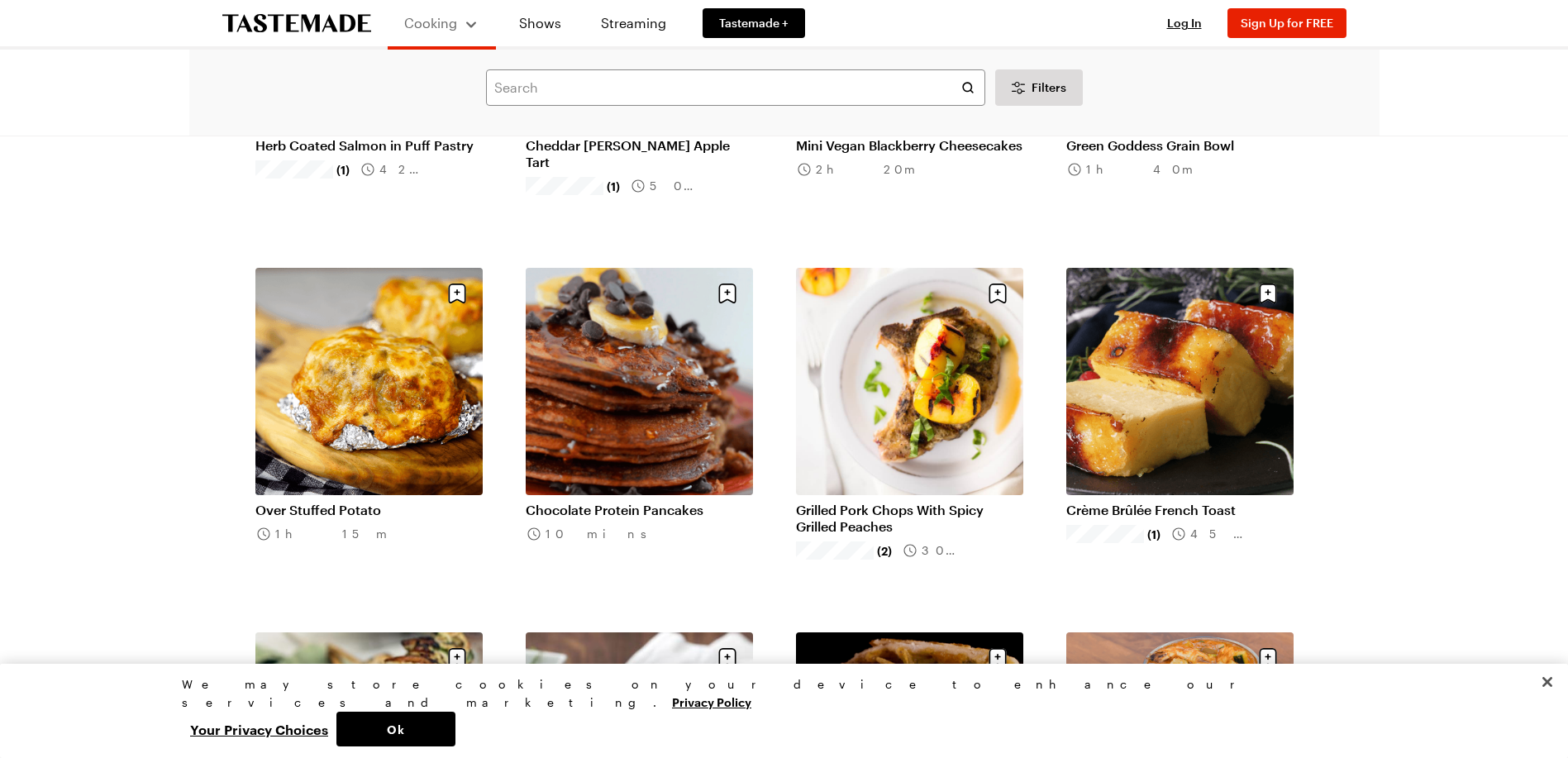
scroll to position [41983, 0]
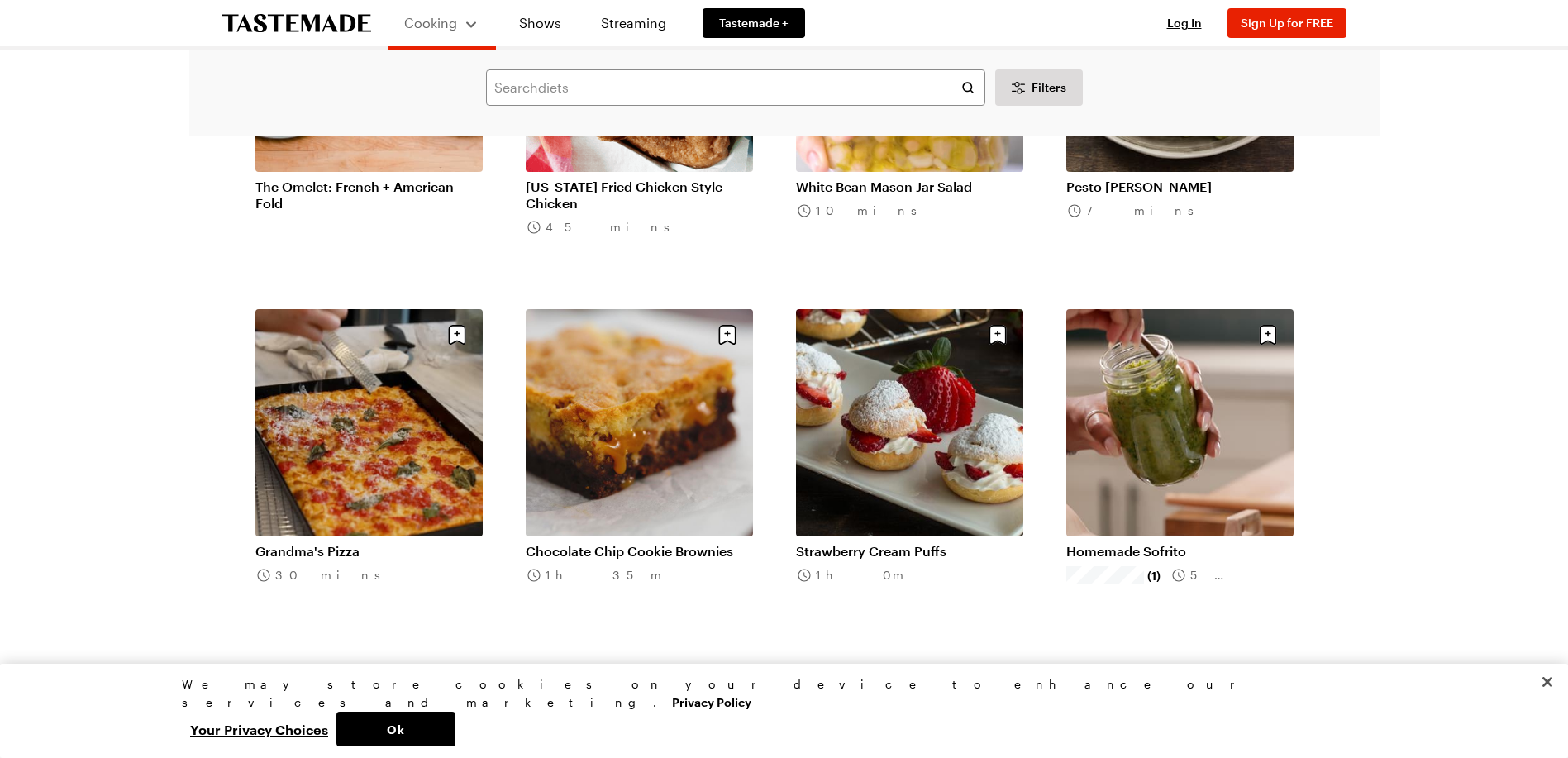
scroll to position [44875, 0]
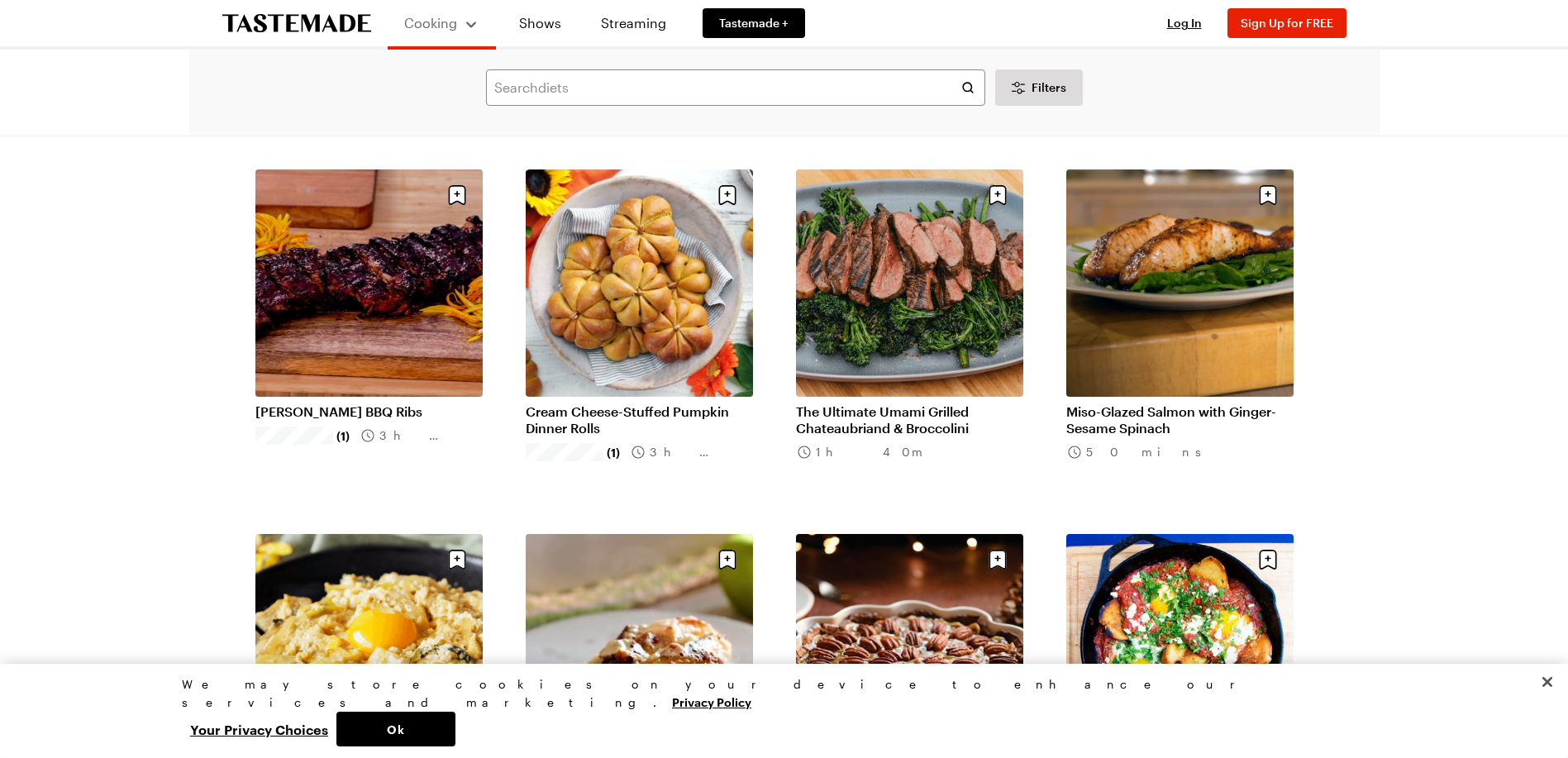
scroll to position [47519, 0]
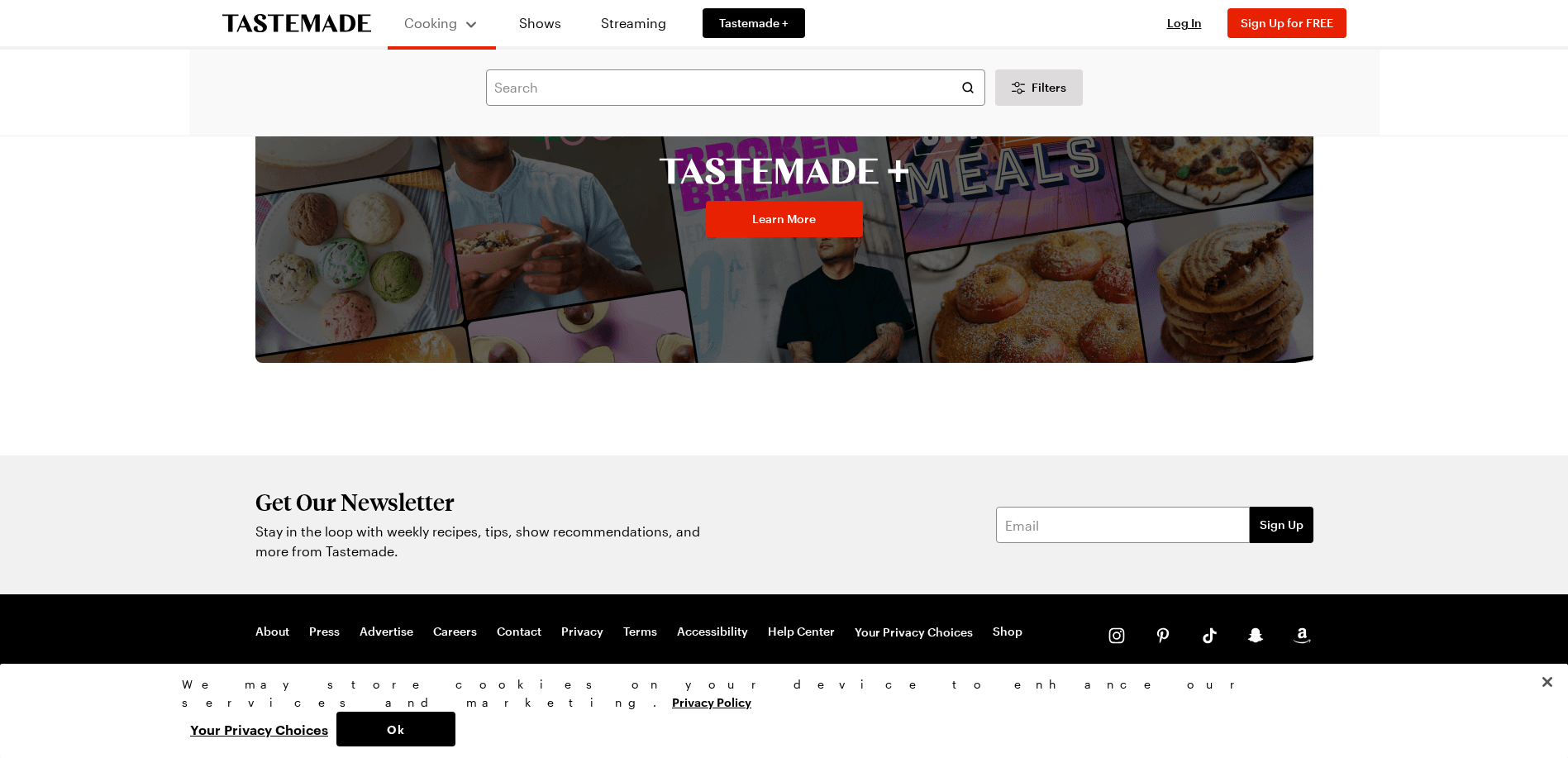
scroll to position [48130, 0]
